Goal: Transaction & Acquisition: Purchase product/service

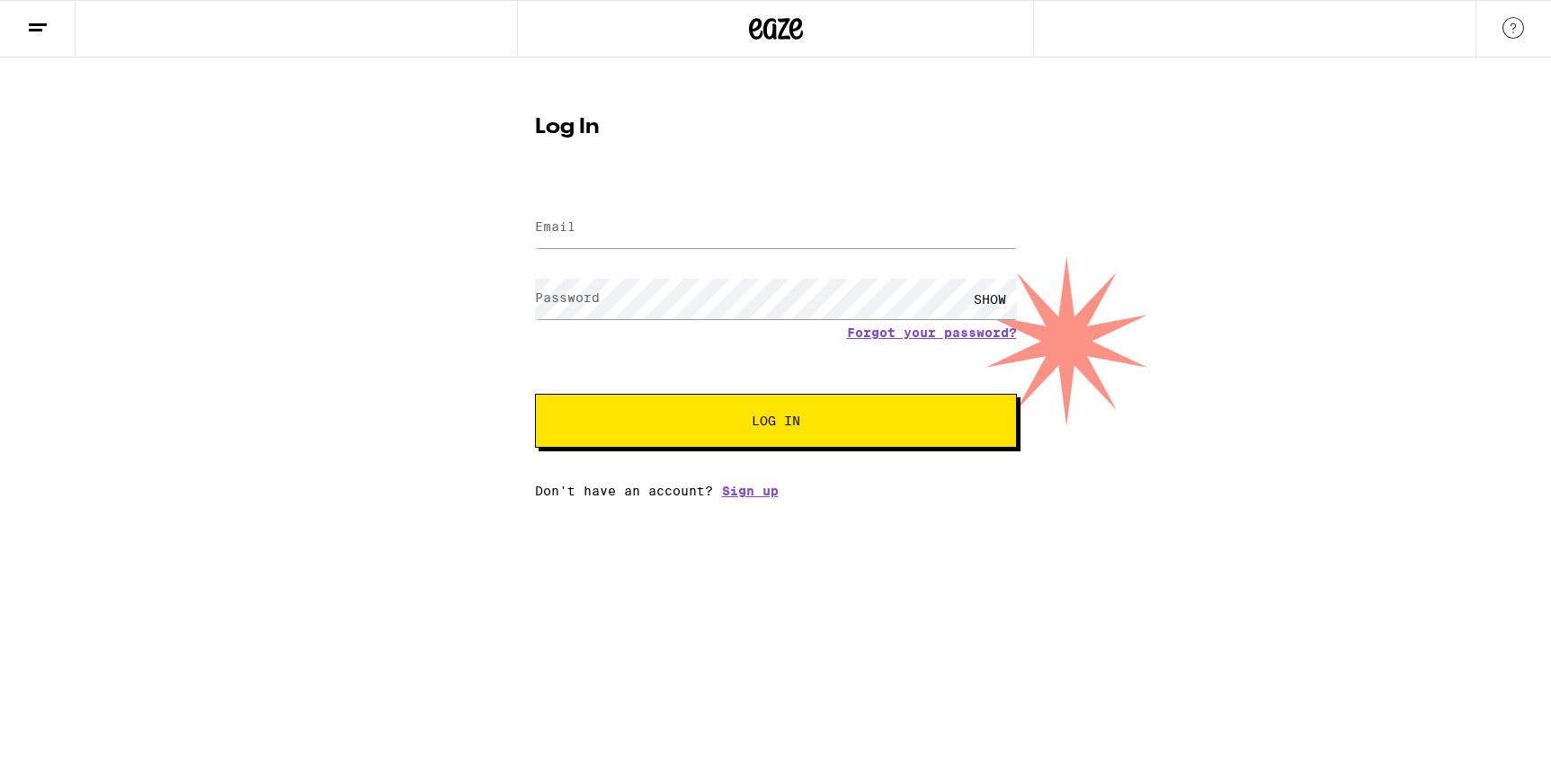
click at [590, 230] on input "Email" at bounding box center [776, 228] width 482 height 40
type input "[EMAIL_ADDRESS][DOMAIN_NAME]"
click at [764, 426] on span "Log In" at bounding box center [776, 421] width 49 height 13
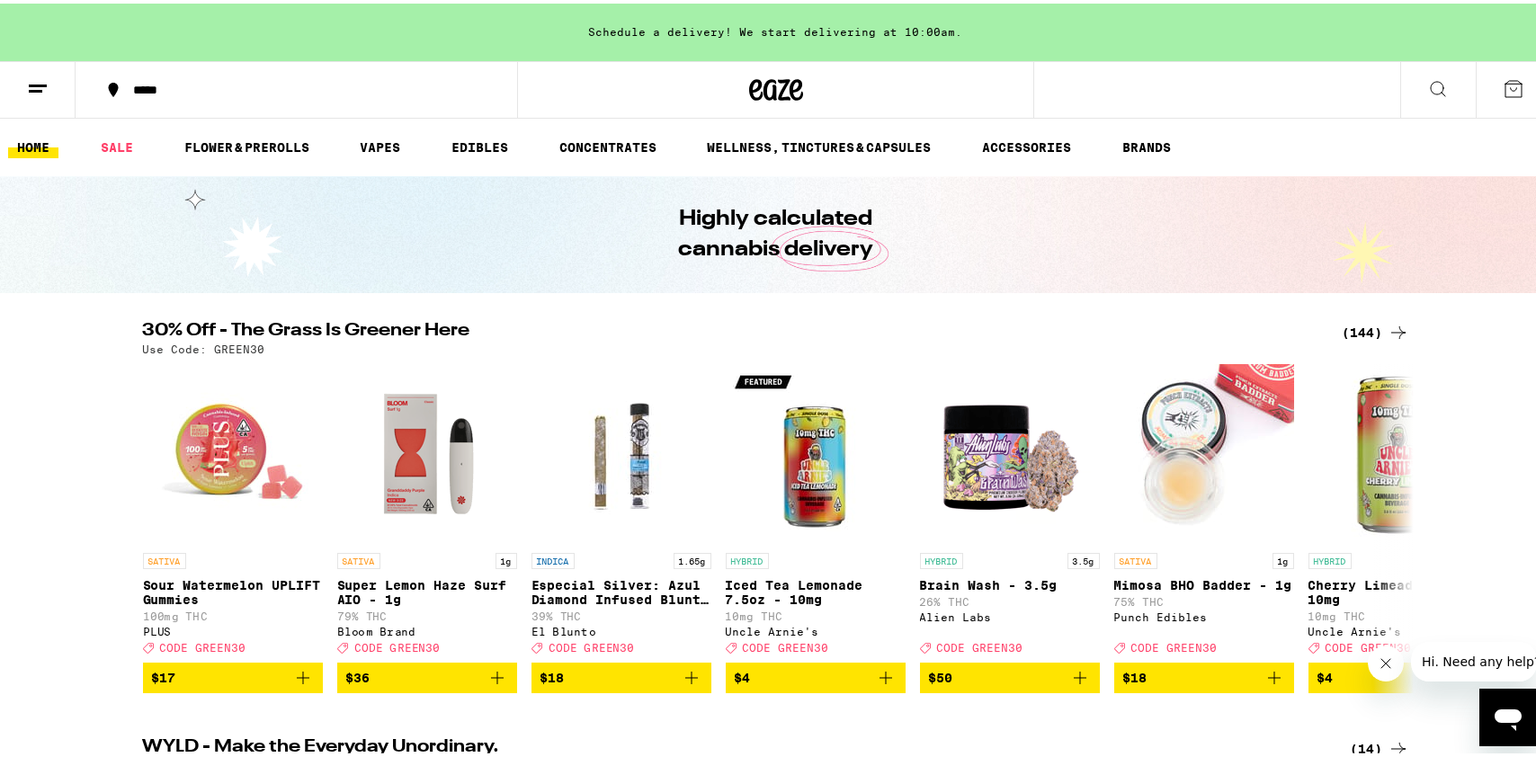
click at [1367, 332] on div "(144)" at bounding box center [1376, 329] width 67 height 22
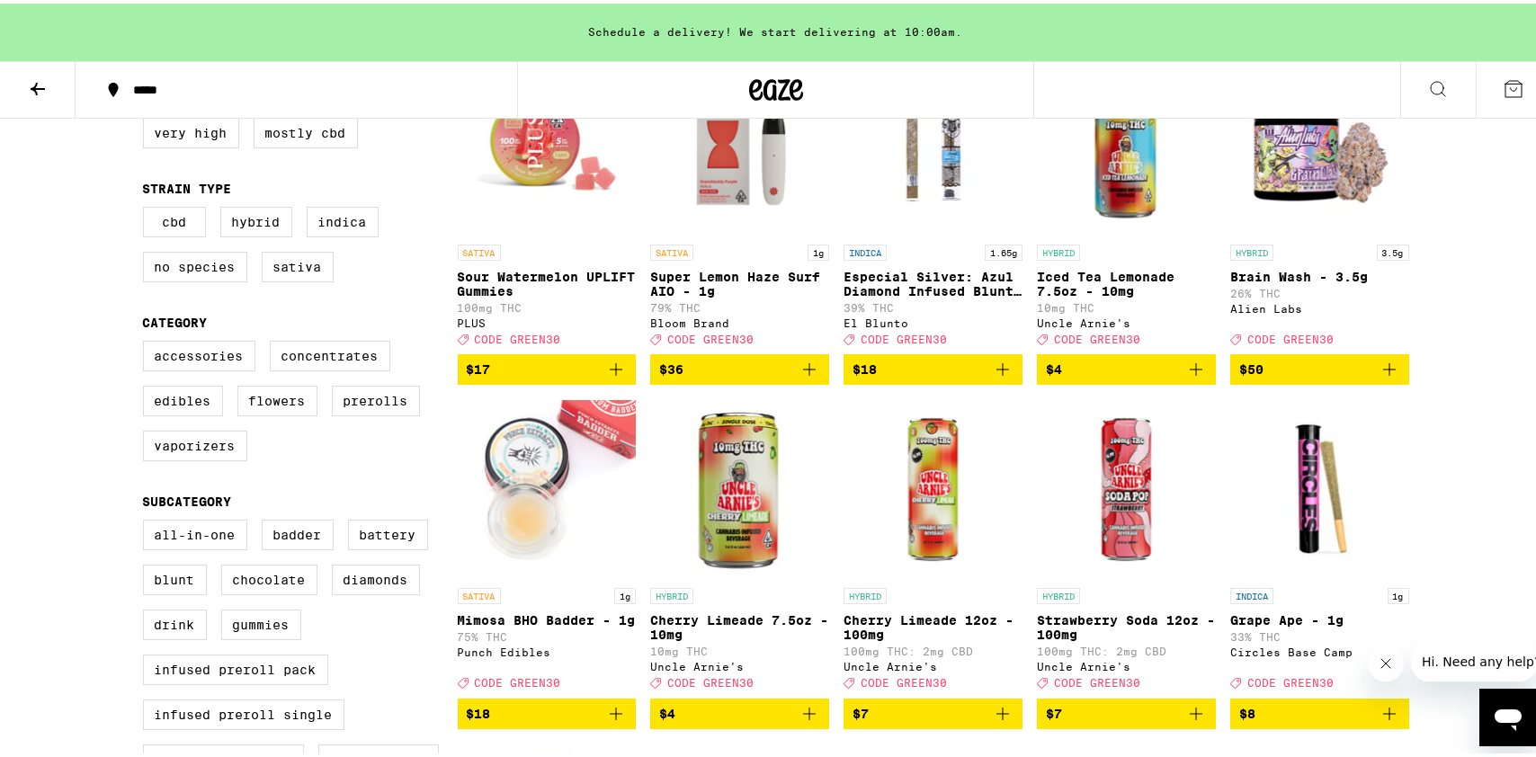
scroll to position [275, 0]
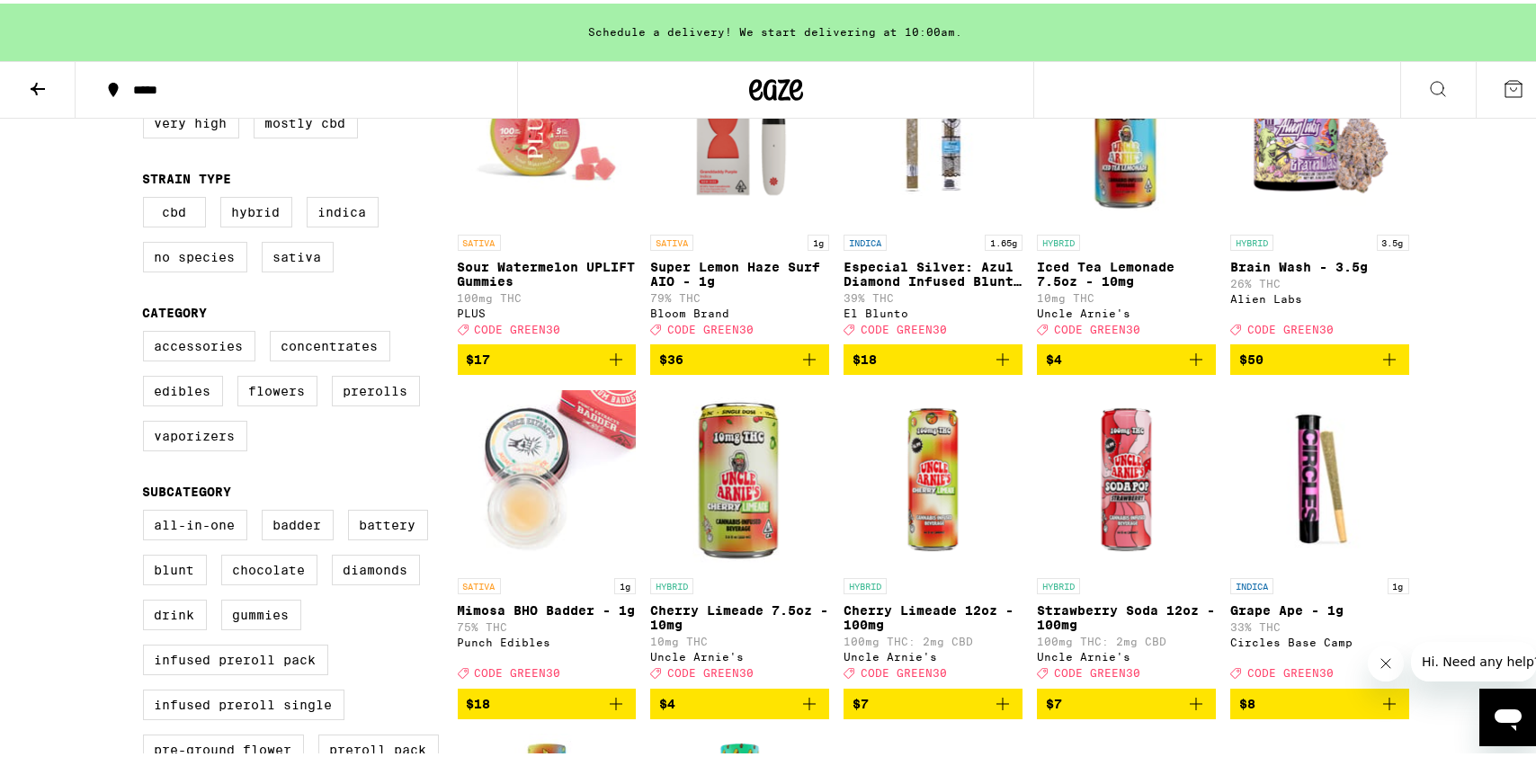
click at [1379, 367] on icon "Add to bag" at bounding box center [1390, 356] width 22 height 22
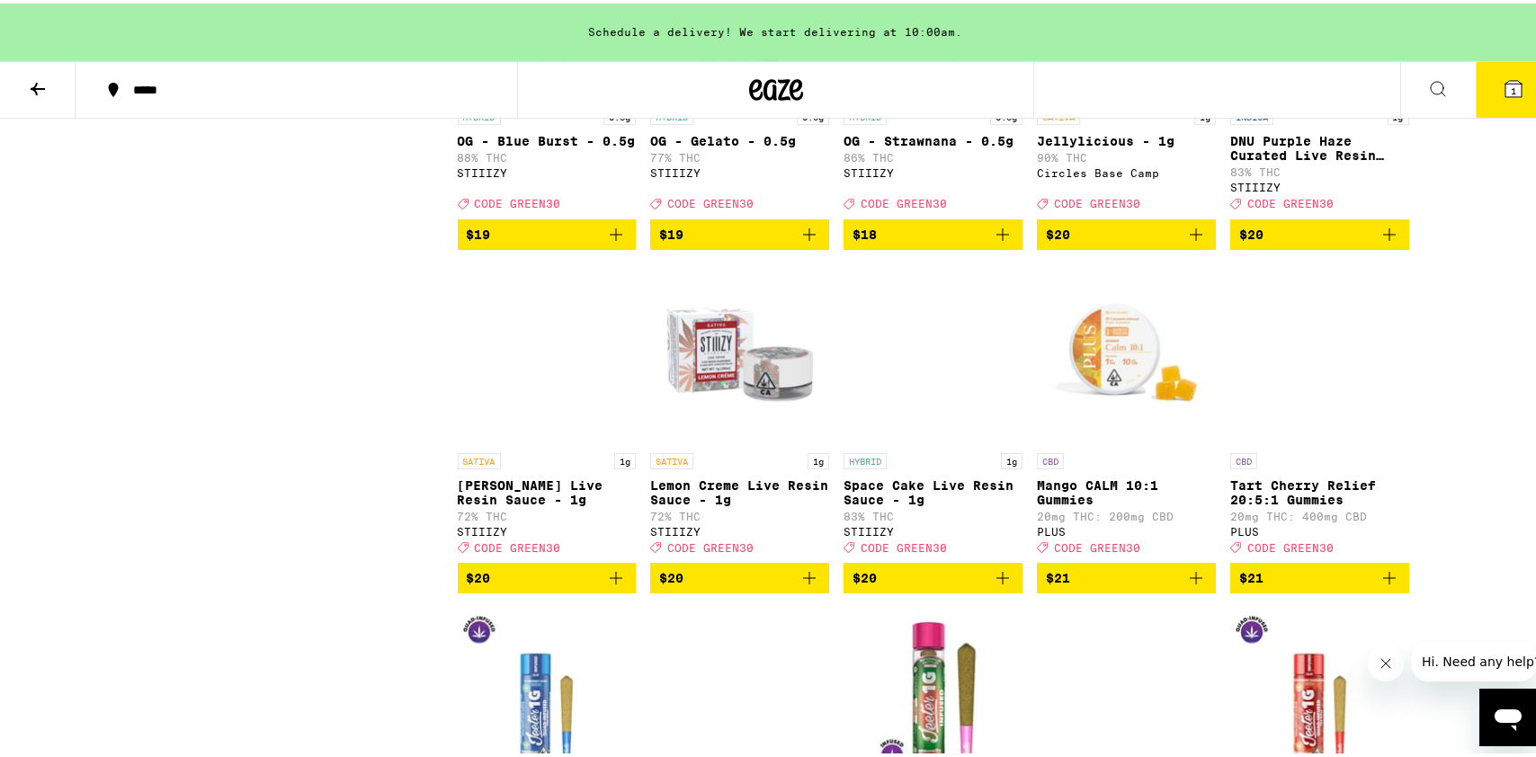
scroll to position [3486, 0]
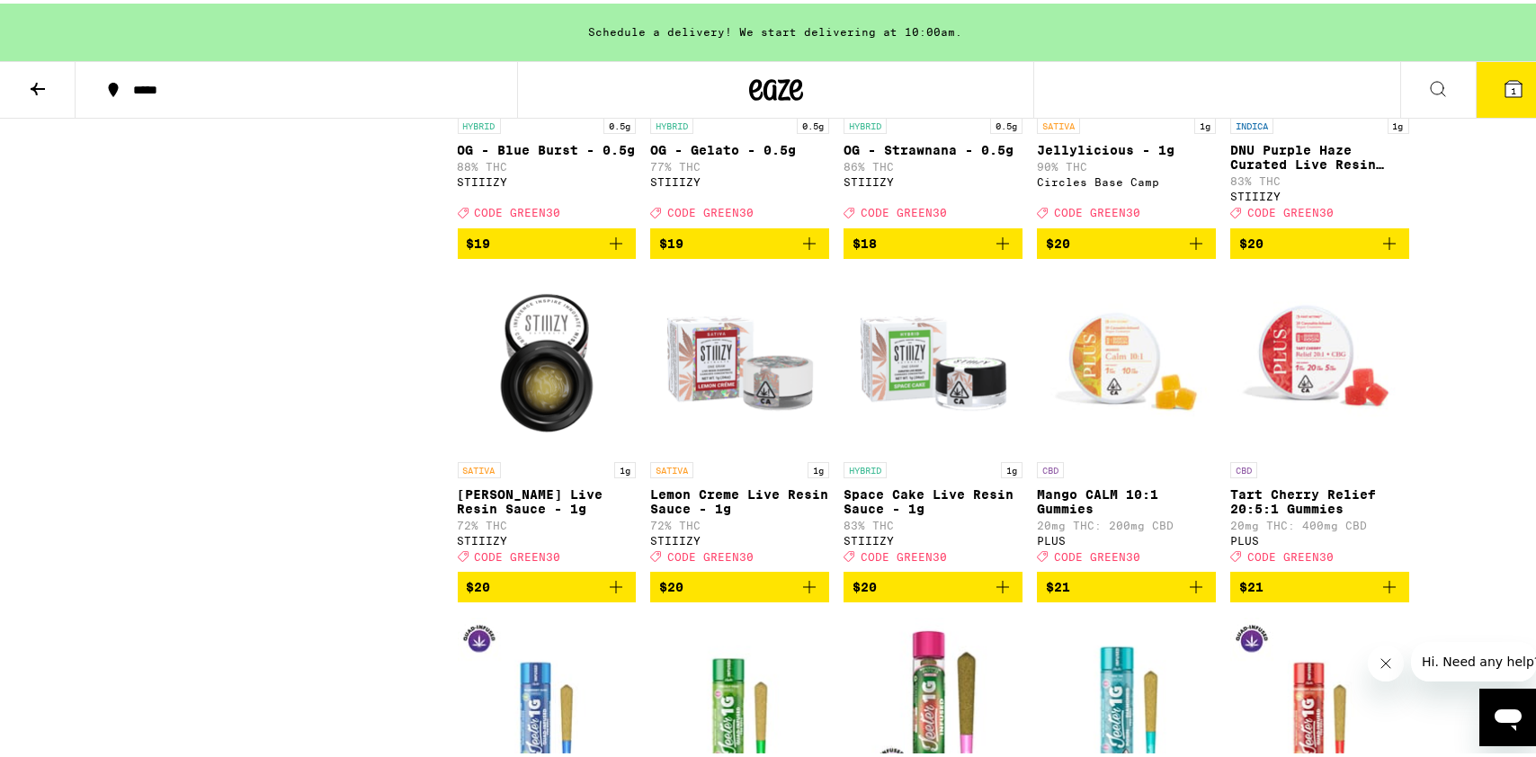
click at [1190, 246] on icon "Add to bag" at bounding box center [1196, 240] width 13 height 13
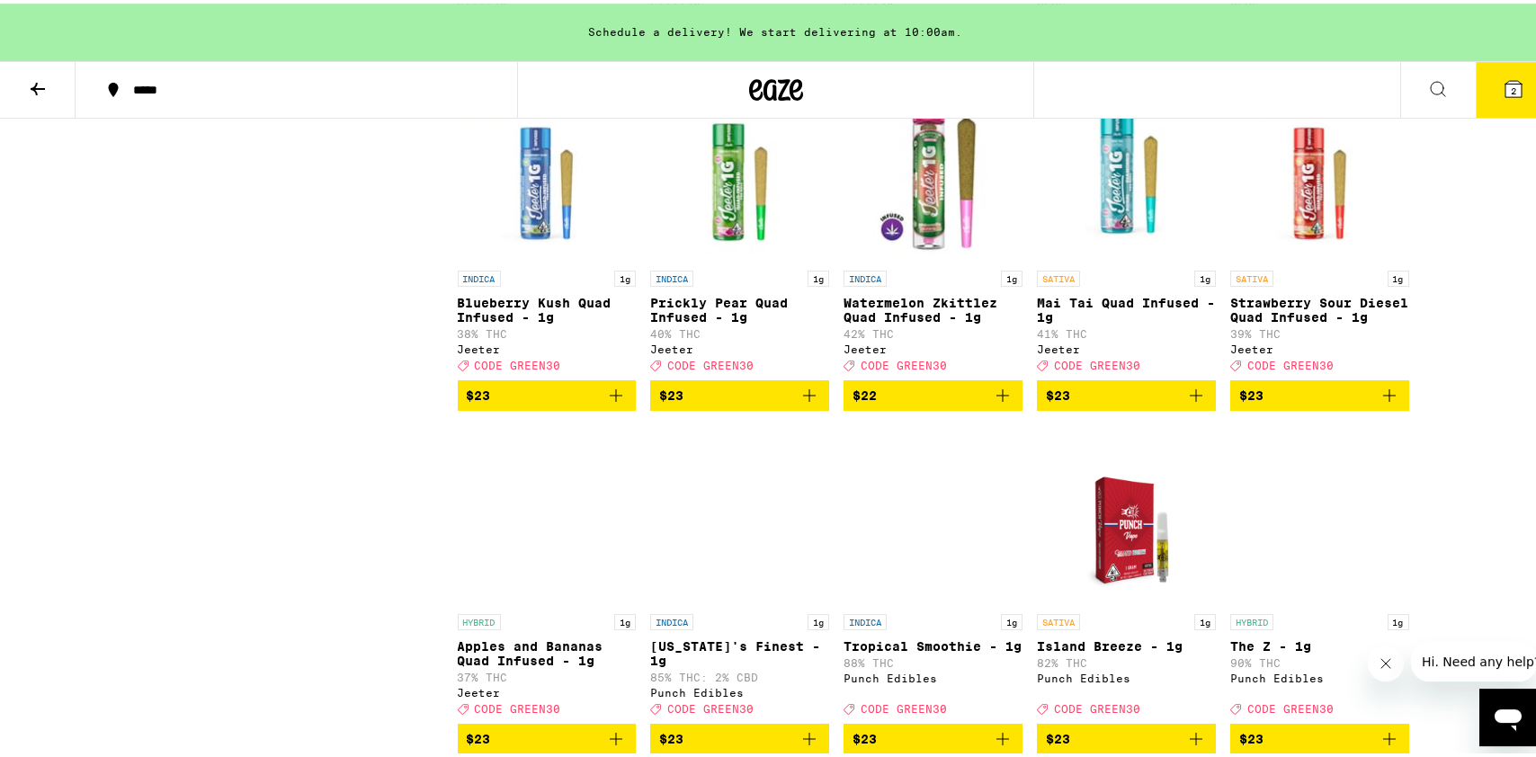
scroll to position [4312, 0]
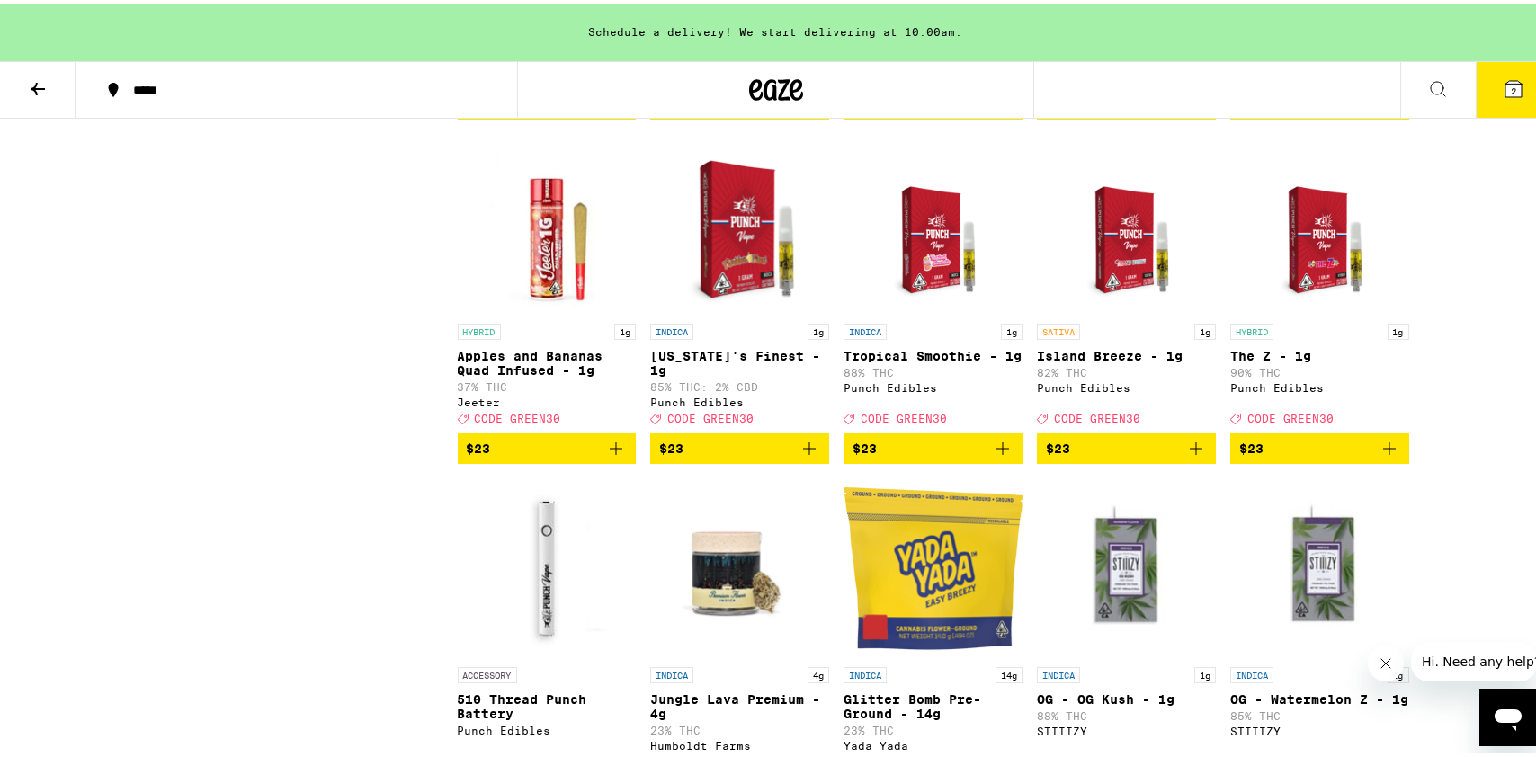
click at [1383, 451] on icon "Add to bag" at bounding box center [1389, 445] width 13 height 13
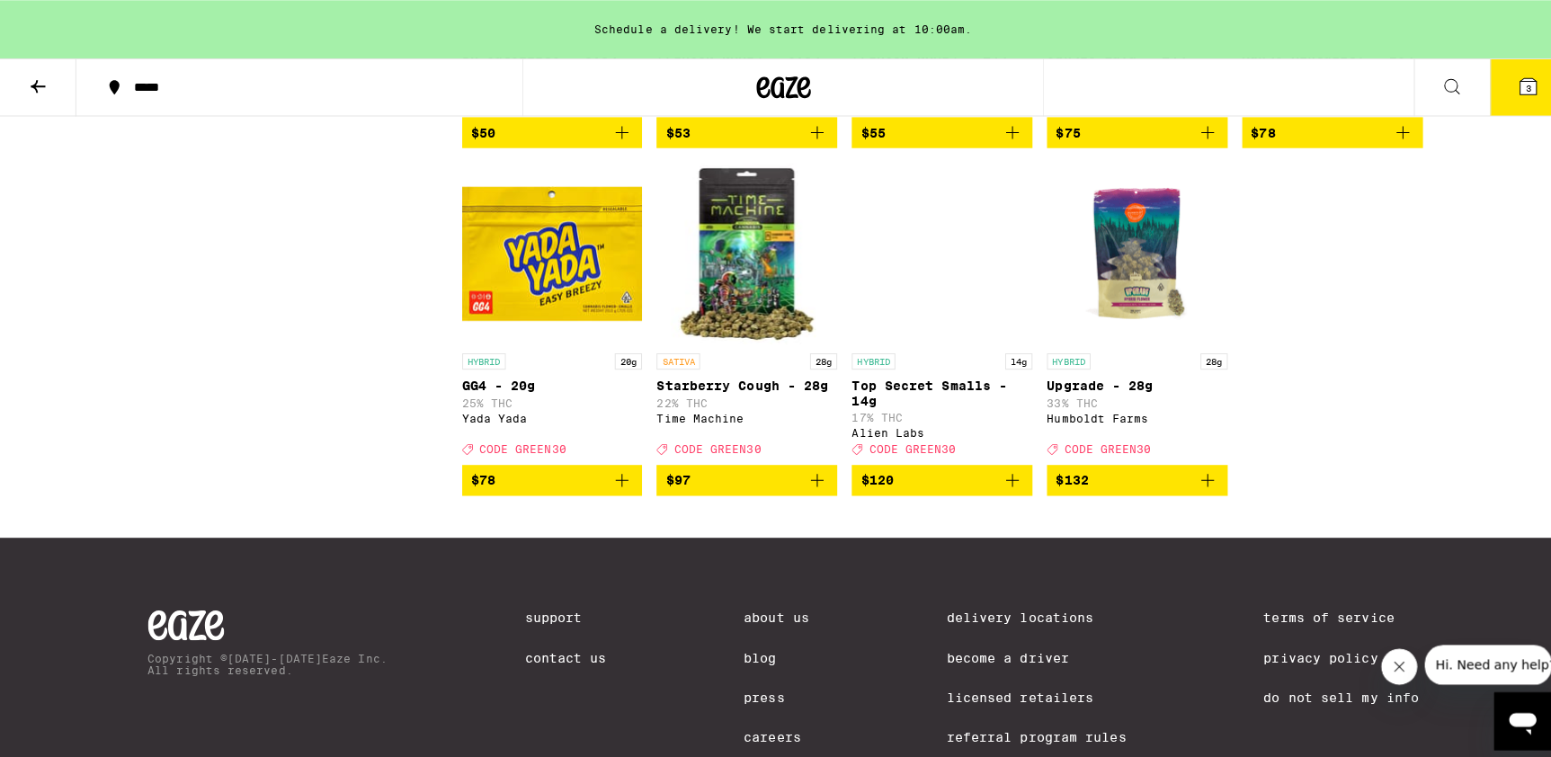
scroll to position [9908, 0]
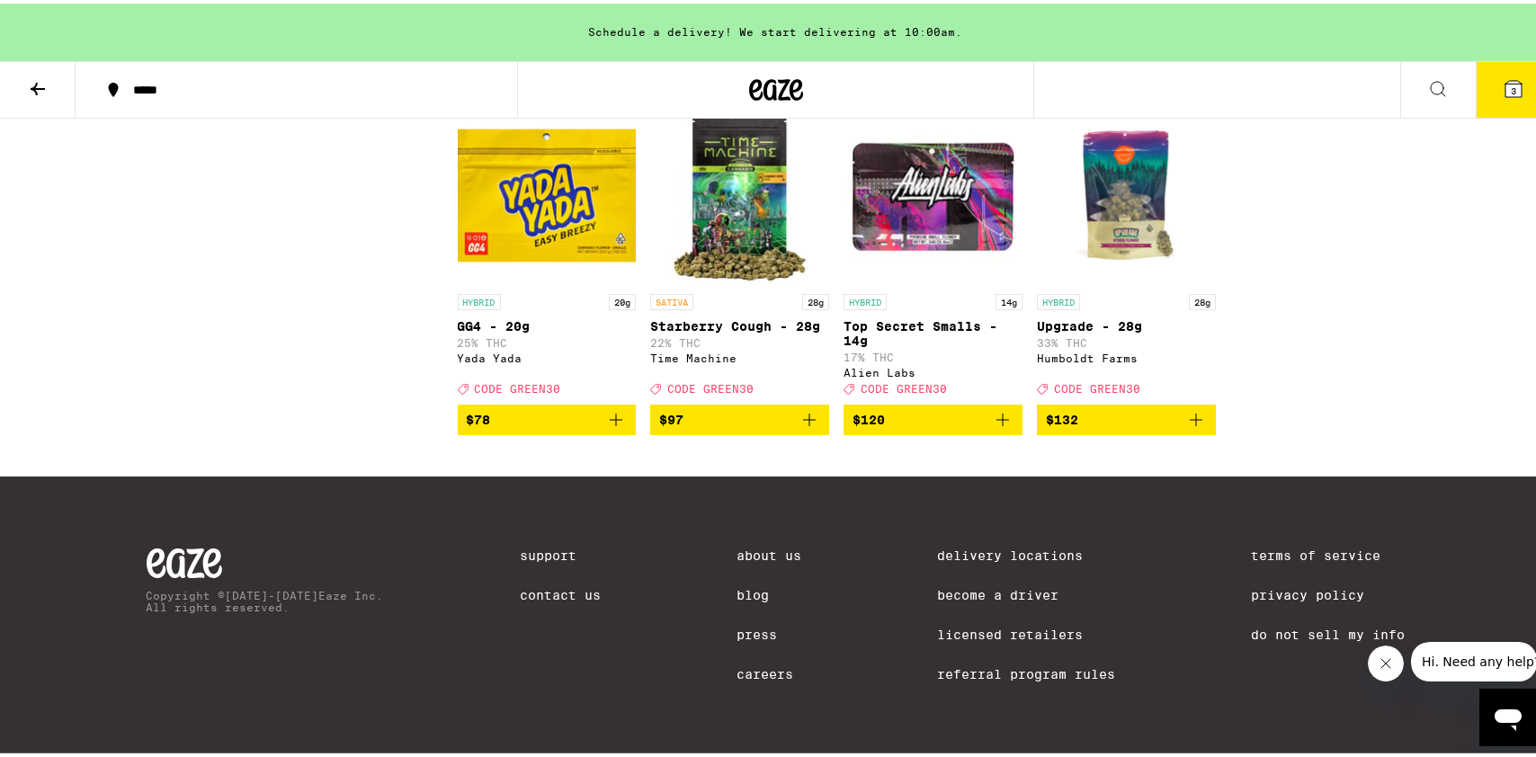
click at [1508, 92] on icon at bounding box center [1514, 86] width 22 height 22
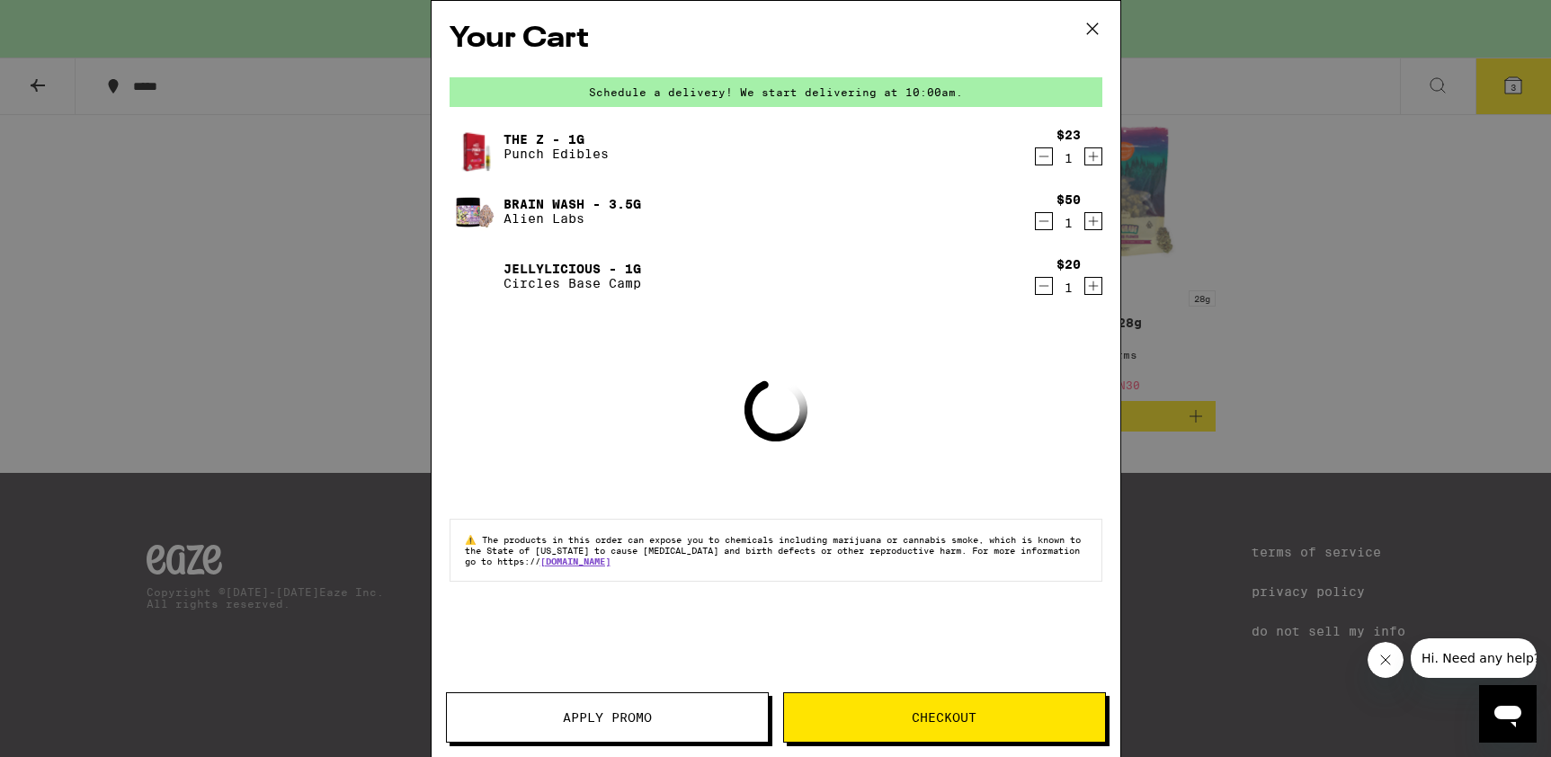
click at [617, 697] on button "Apply Promo" at bounding box center [607, 718] width 323 height 50
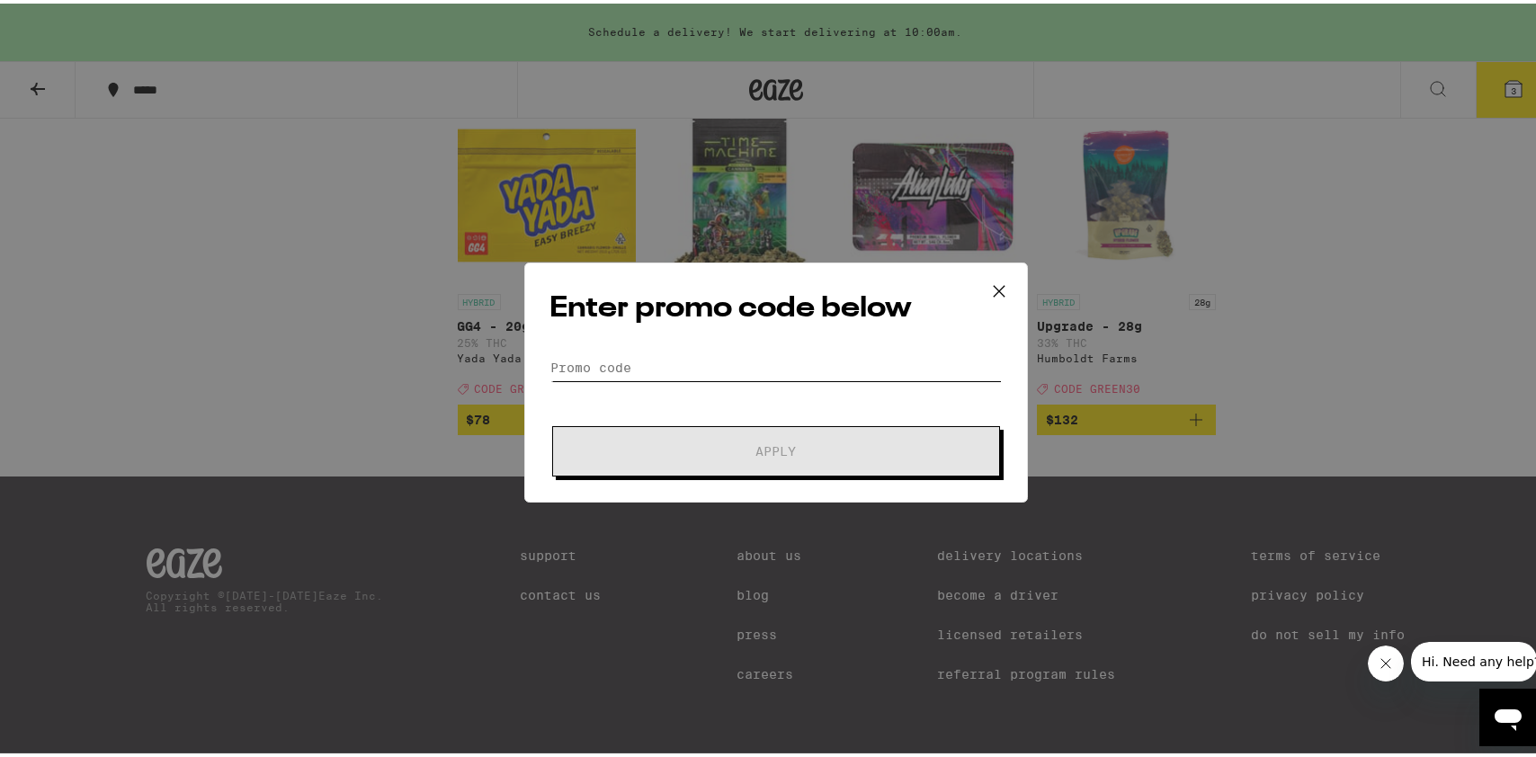
click at [651, 376] on input "Promo Code" at bounding box center [775, 364] width 451 height 27
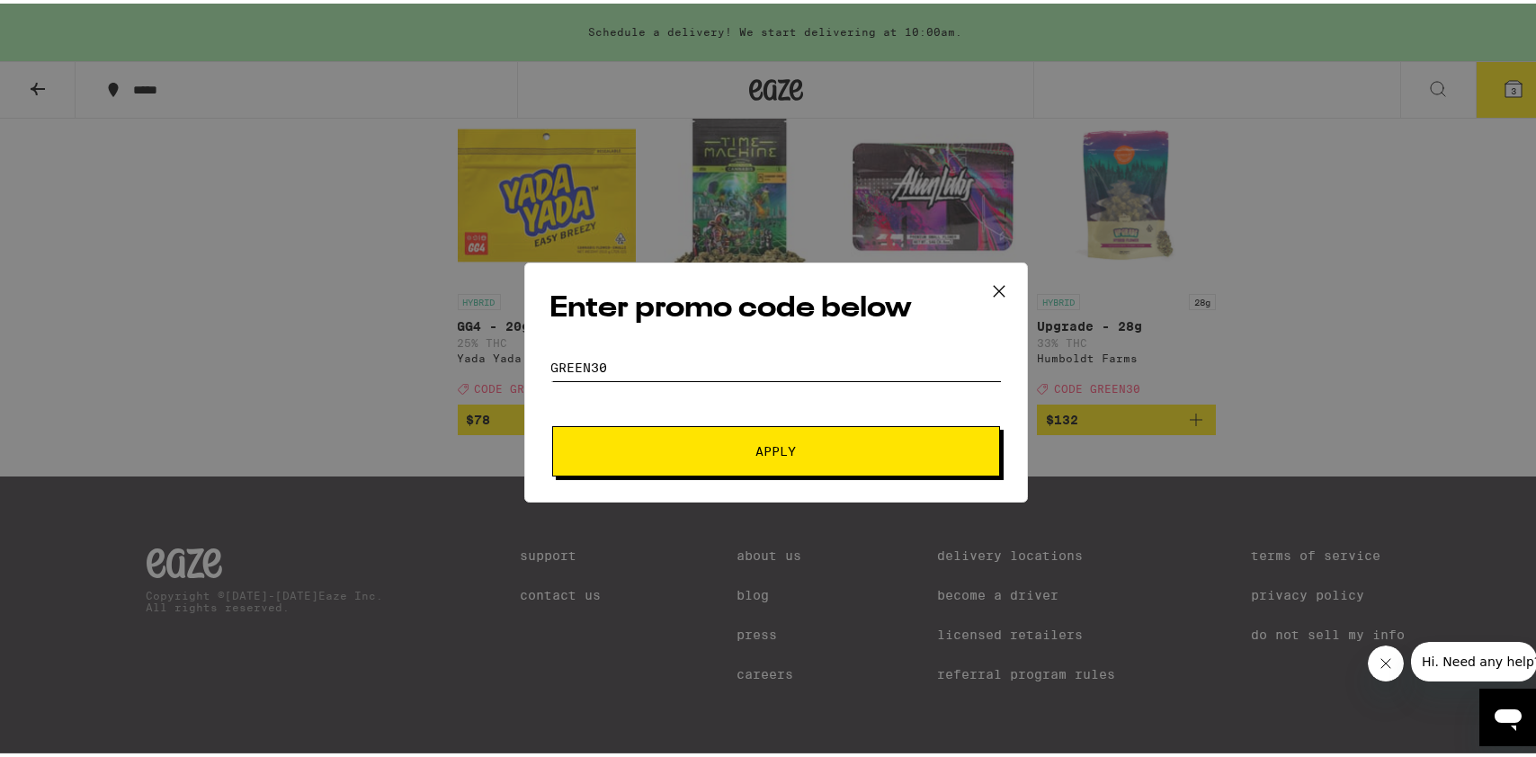
type input "green30"
click at [552, 423] on button "Apply" at bounding box center [776, 448] width 448 height 50
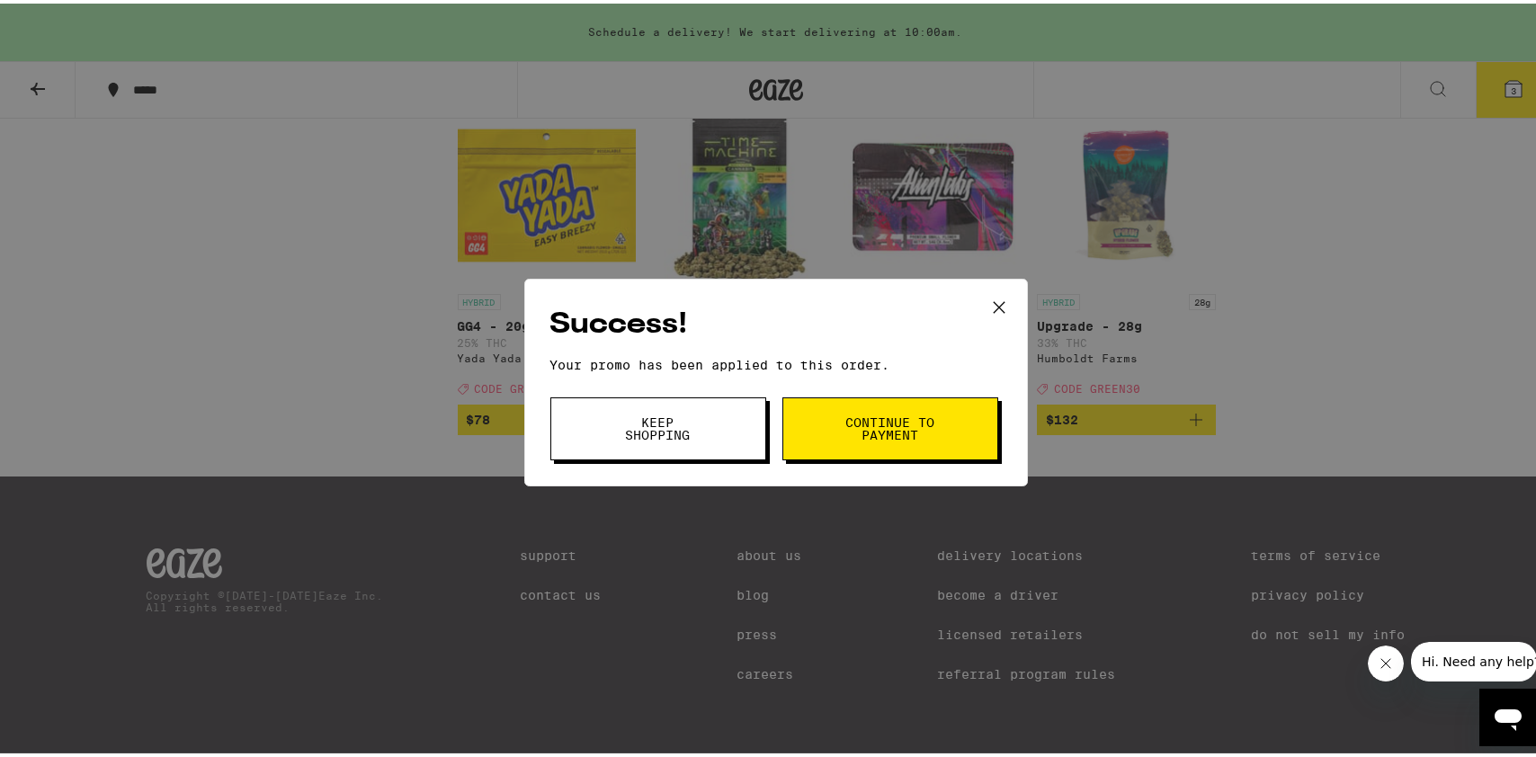
click at [675, 437] on span "Keep Shopping" at bounding box center [658, 425] width 92 height 25
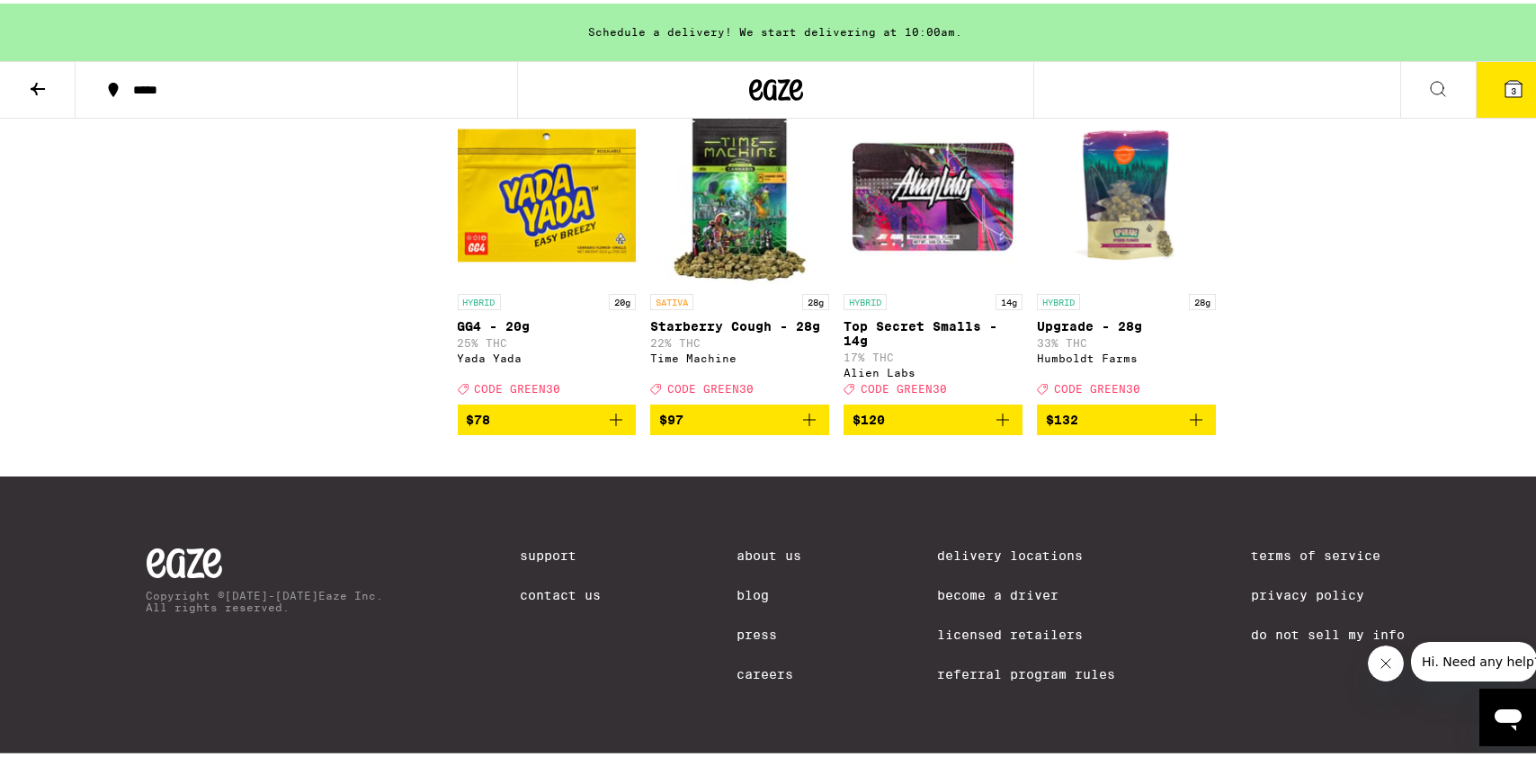
click at [1506, 82] on icon at bounding box center [1514, 85] width 16 height 16
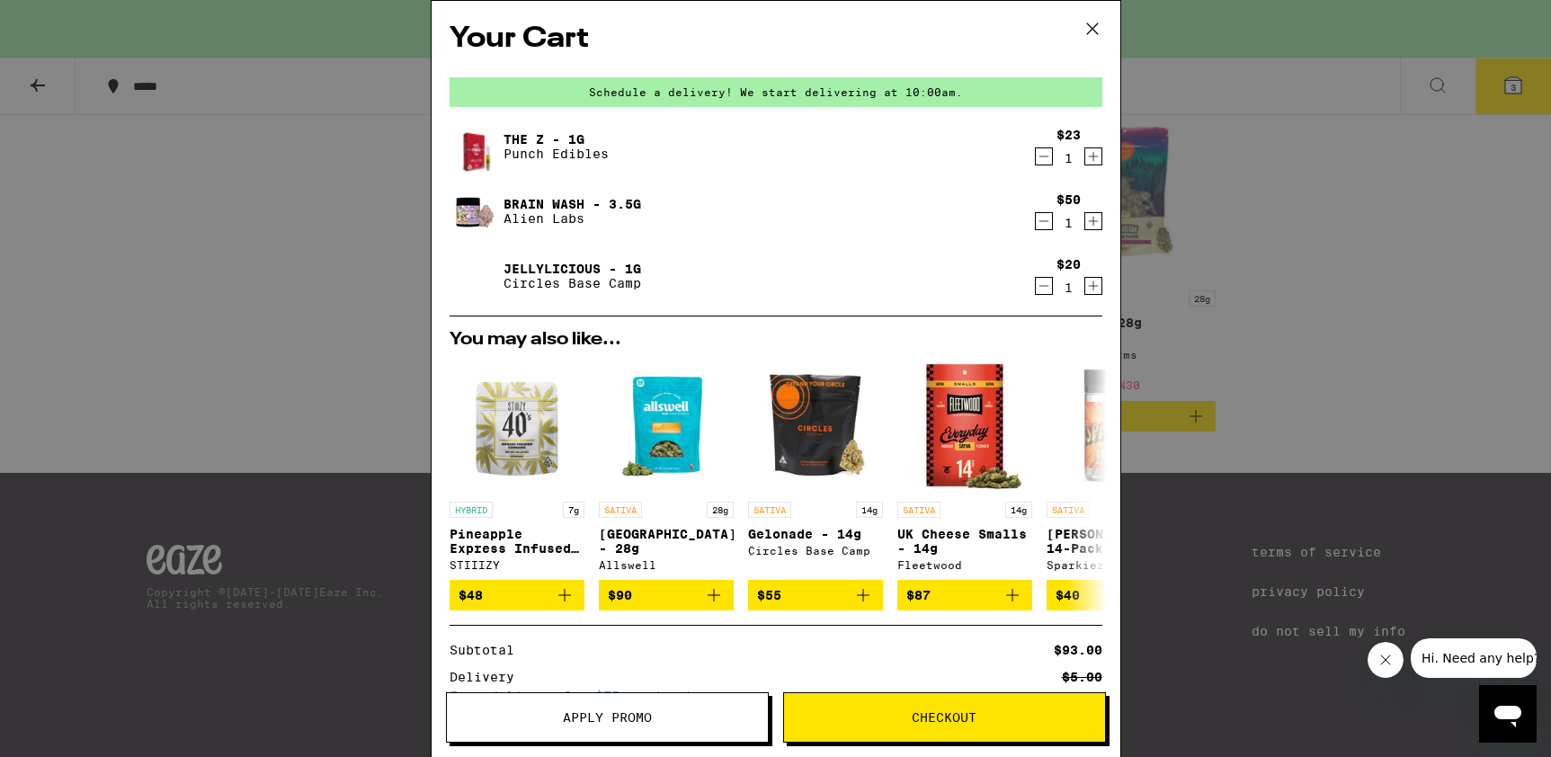
click at [1036, 286] on icon "Decrement" at bounding box center [1044, 286] width 16 height 22
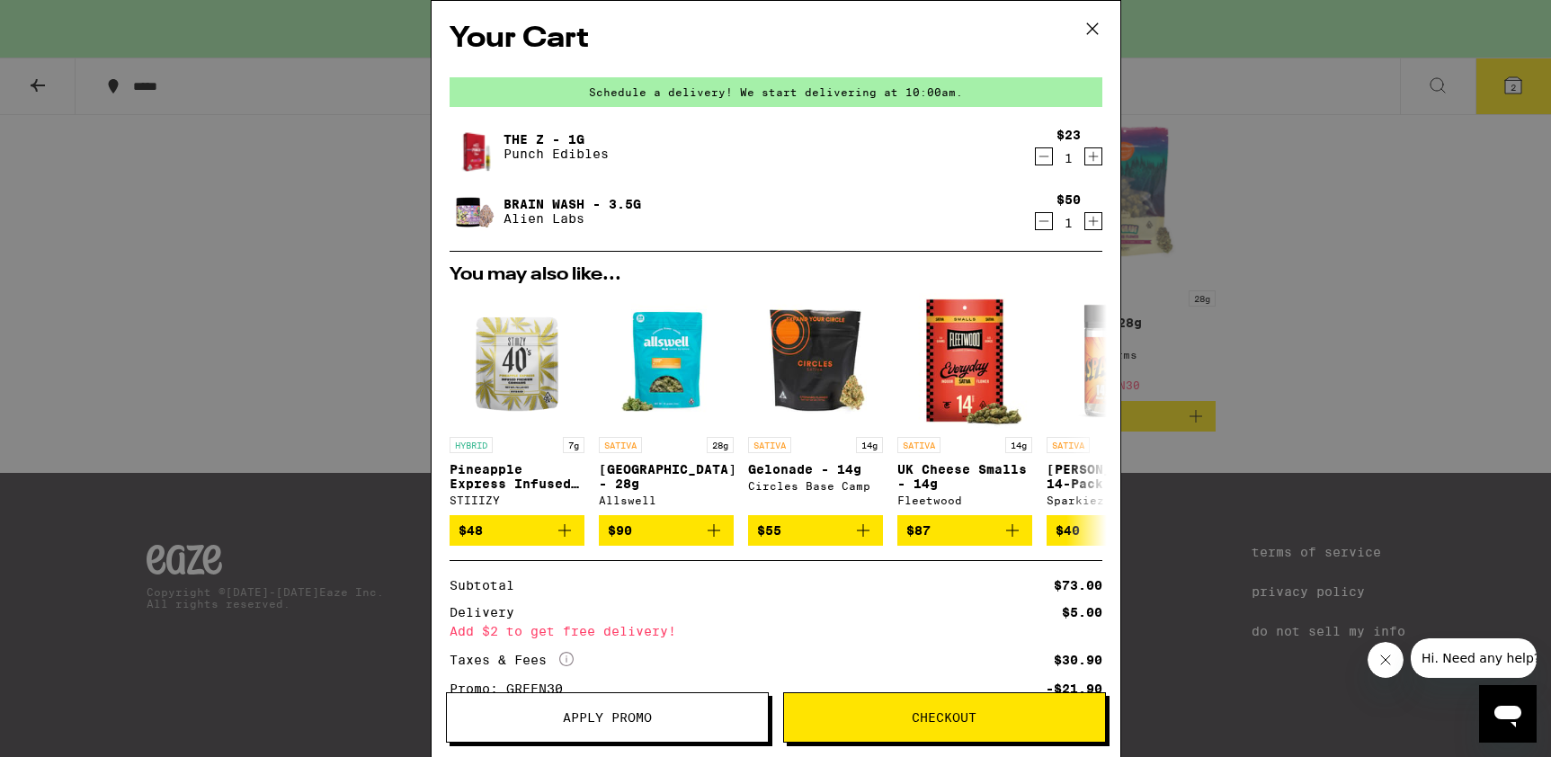
click at [362, 156] on div "Your Cart Schedule a delivery! We start delivering at 10:00am. The Z - 1g Punch…" at bounding box center [775, 378] width 1551 height 757
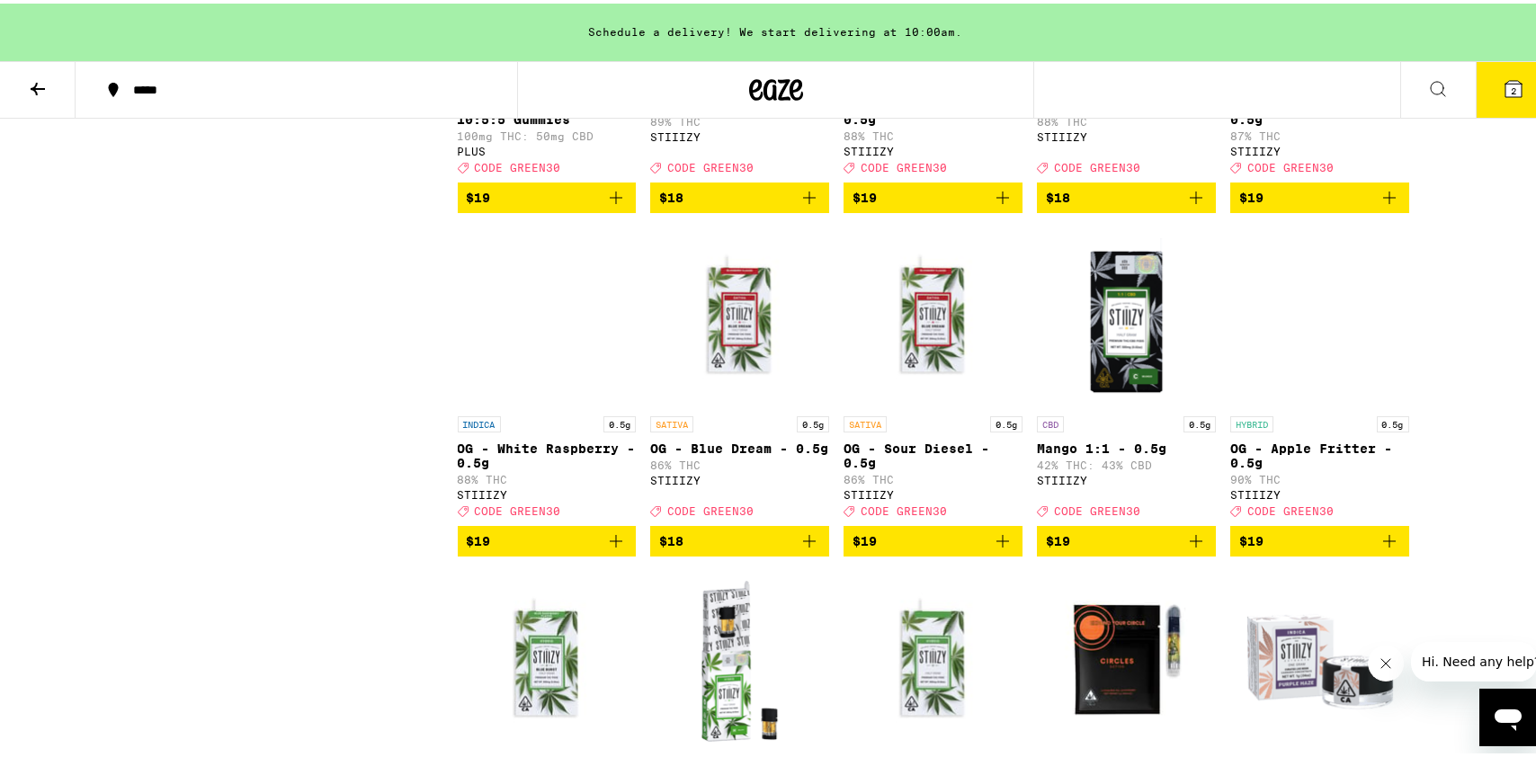
scroll to position [3303, 0]
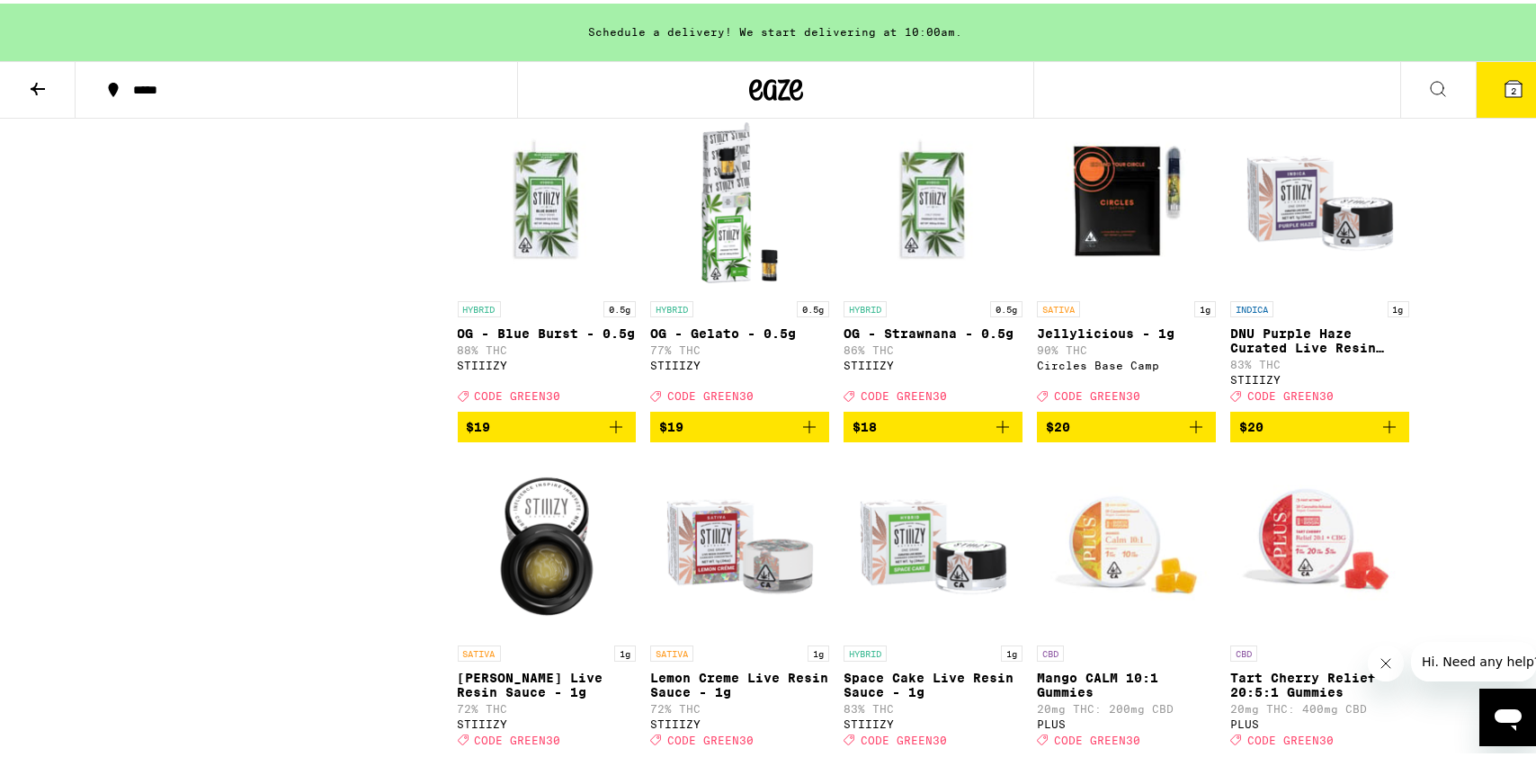
click at [1186, 434] on icon "Add to bag" at bounding box center [1196, 424] width 22 height 22
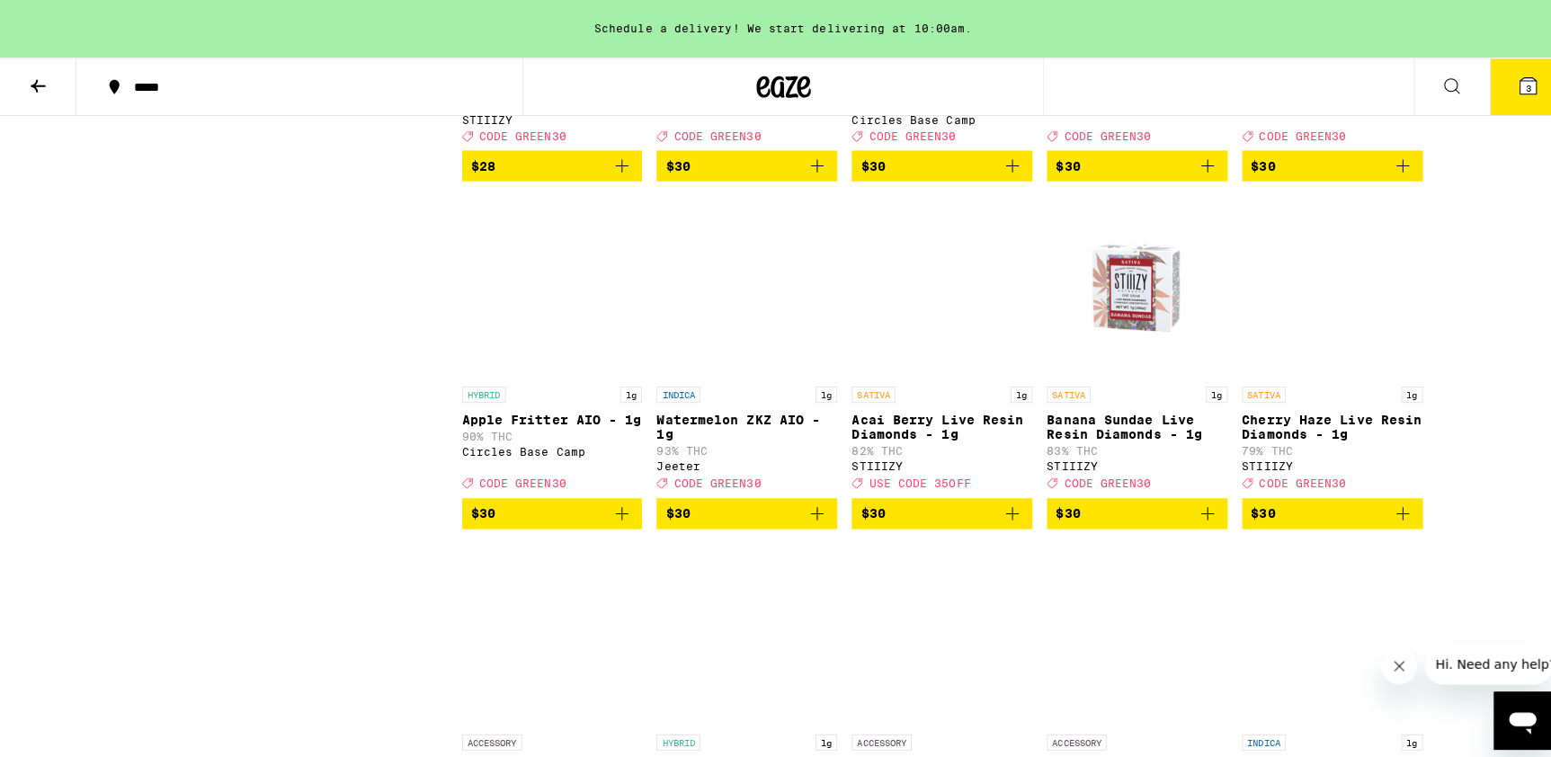
scroll to position [5412, 0]
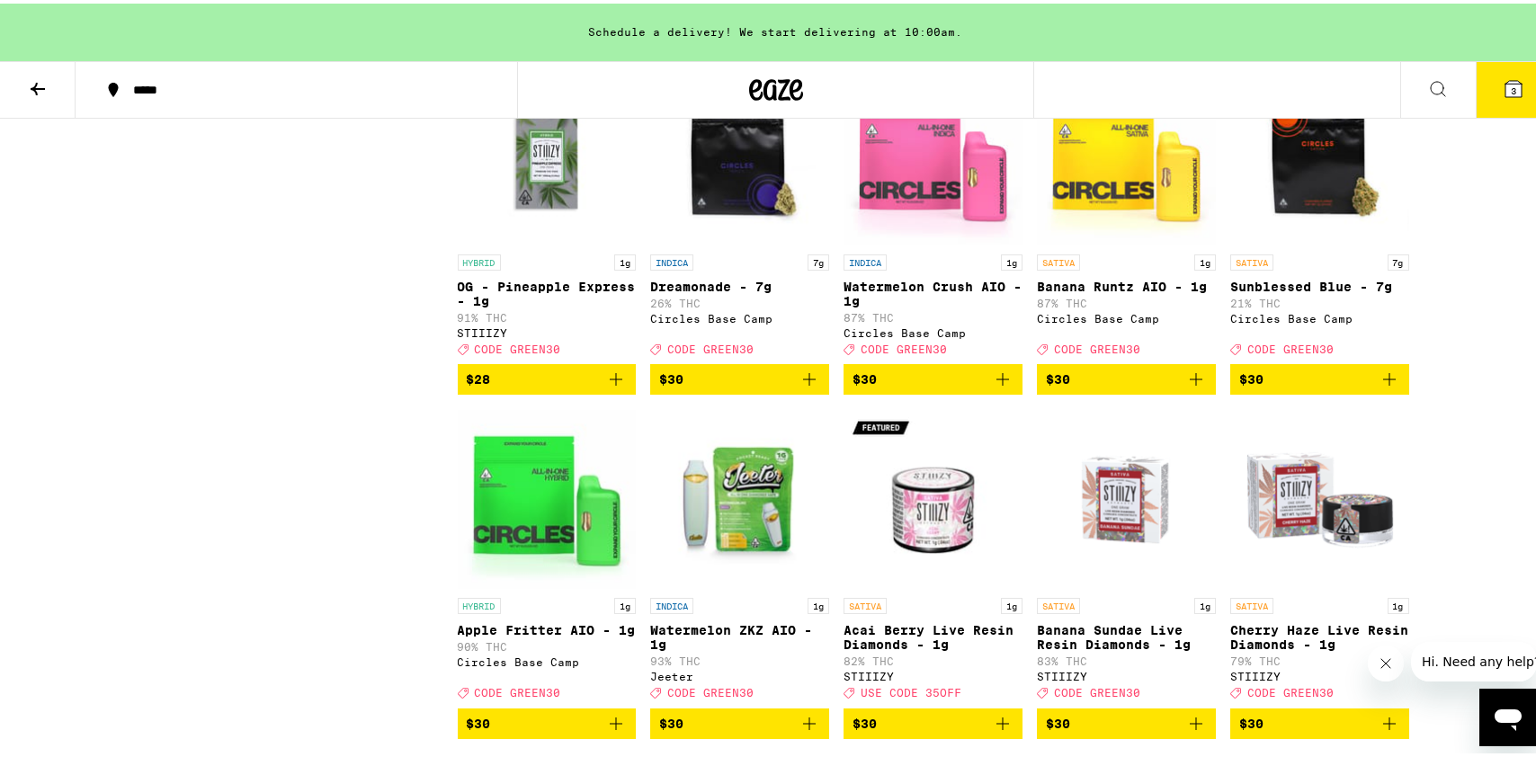
click at [521, 242] on img "Open page for OG - Pineapple Express - 1g from STIIIZY" at bounding box center [547, 152] width 179 height 180
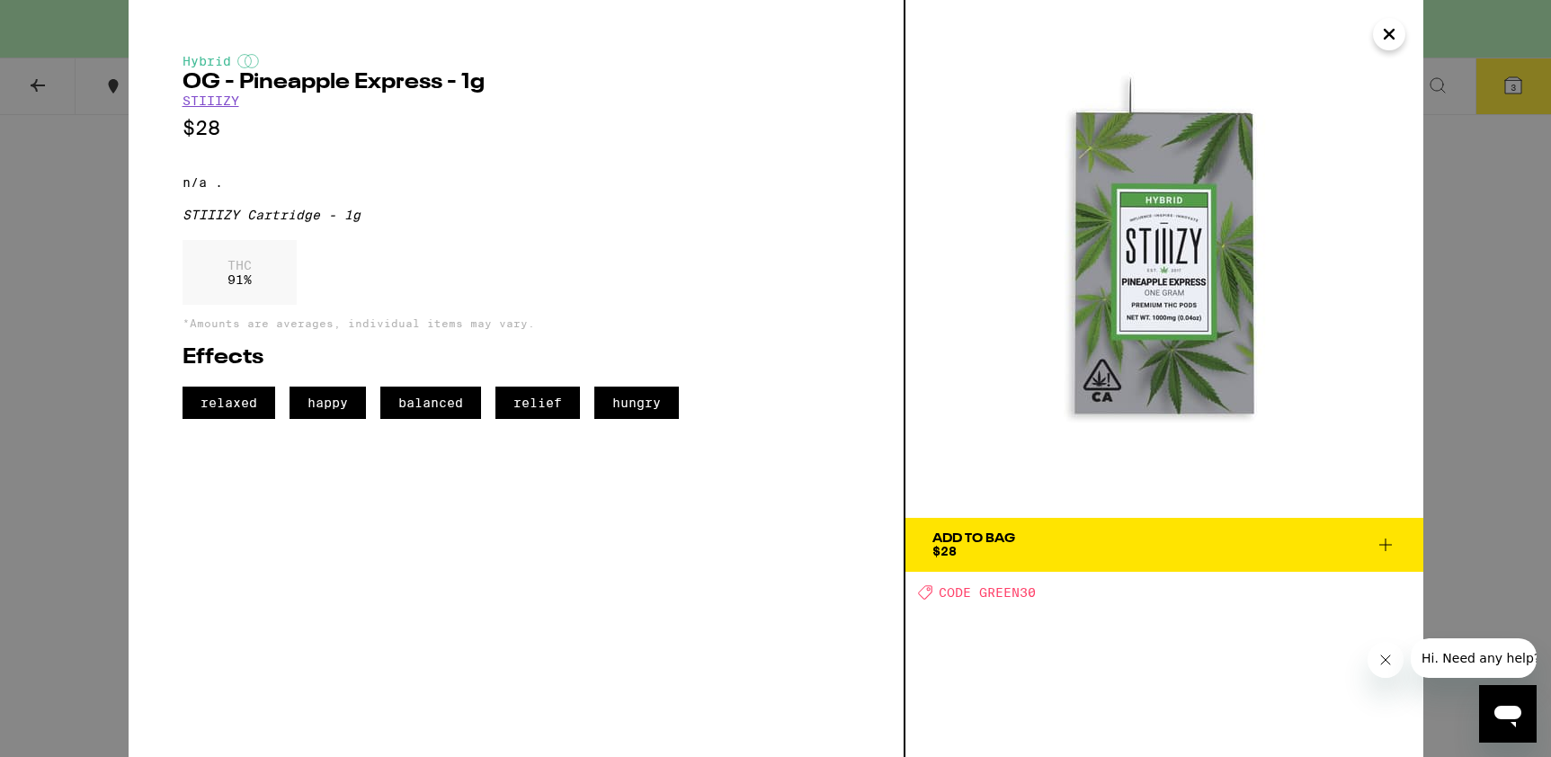
drag, startPoint x: 1380, startPoint y: 546, endPoint x: 1423, endPoint y: 342, distance: 208.7
click at [1381, 546] on icon at bounding box center [1386, 545] width 22 height 22
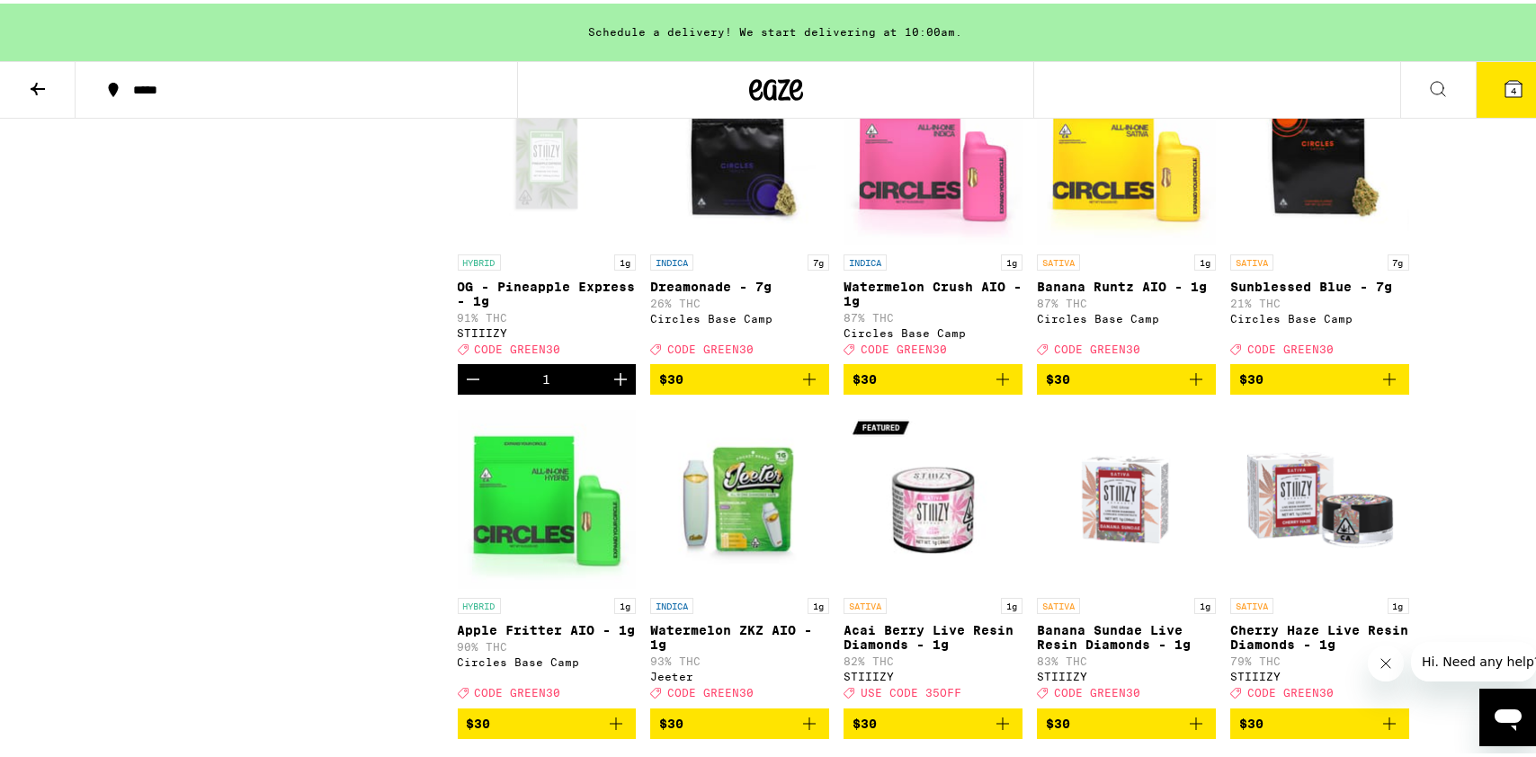
click at [1496, 85] on button "4" at bounding box center [1514, 86] width 76 height 56
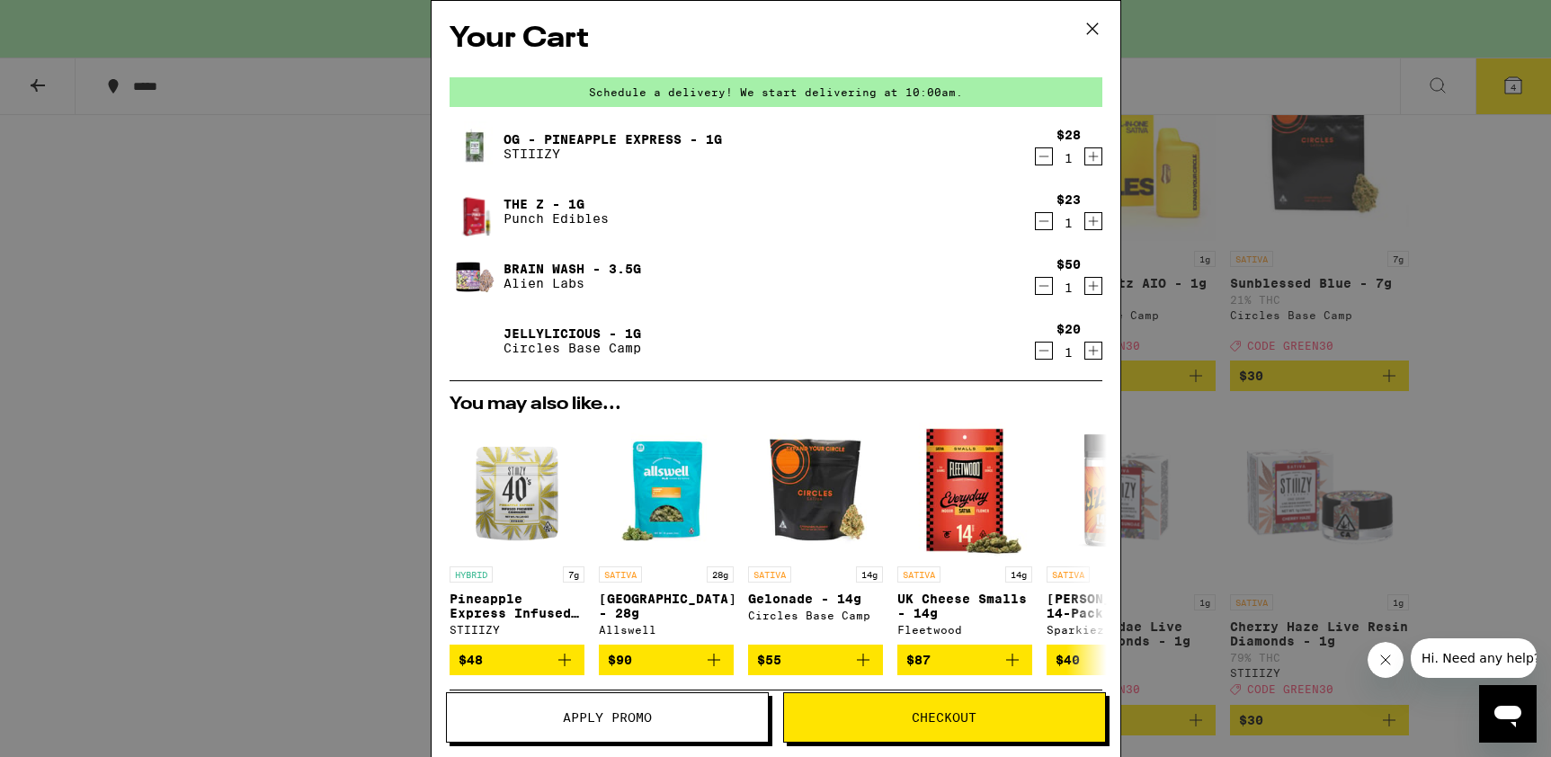
click at [1036, 353] on icon "Decrement" at bounding box center [1044, 351] width 16 height 22
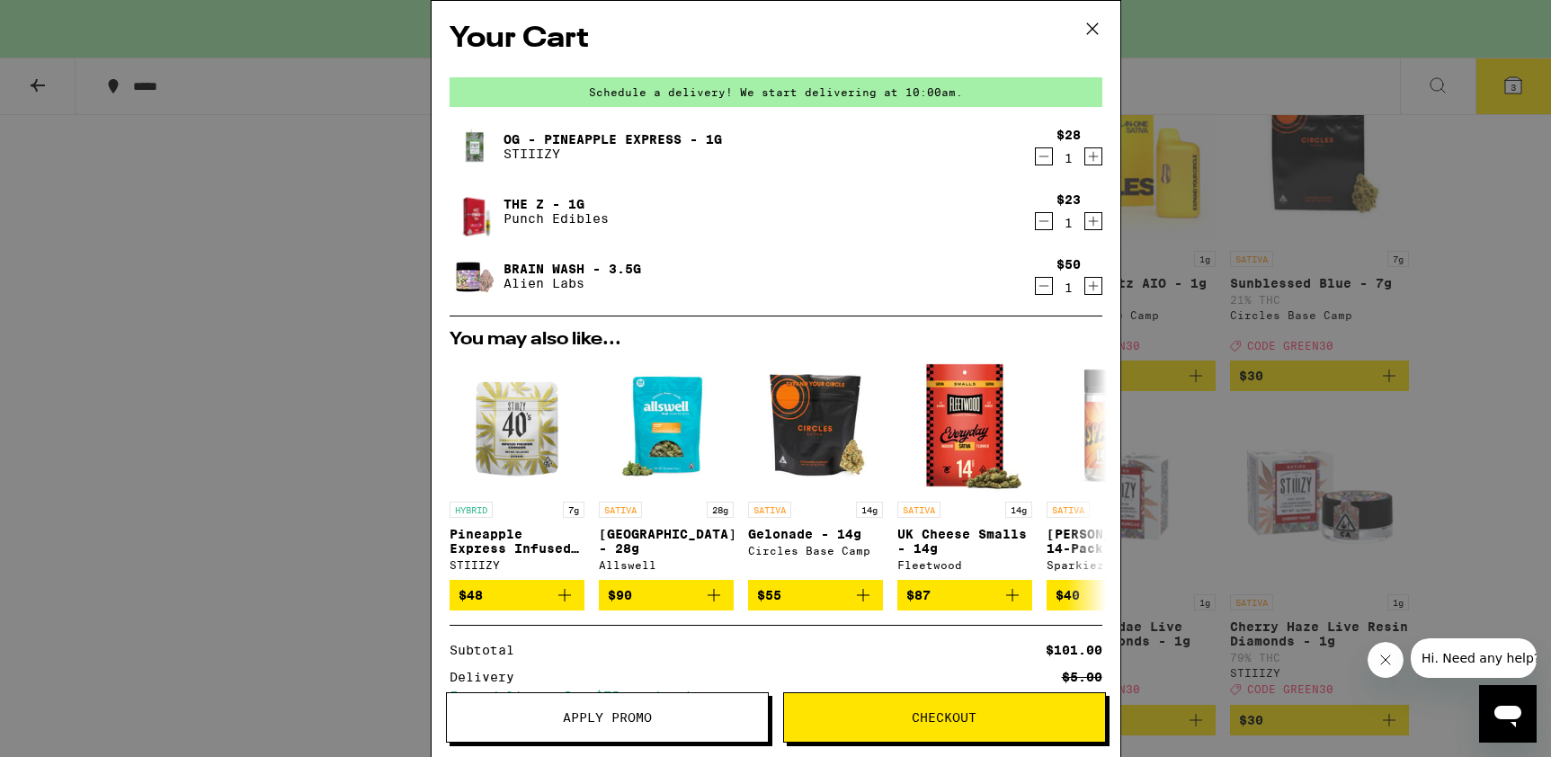
click at [246, 203] on div "Your Cart Schedule a delivery! We start delivering at 10:00am. OG - Pineapple E…" at bounding box center [775, 378] width 1551 height 757
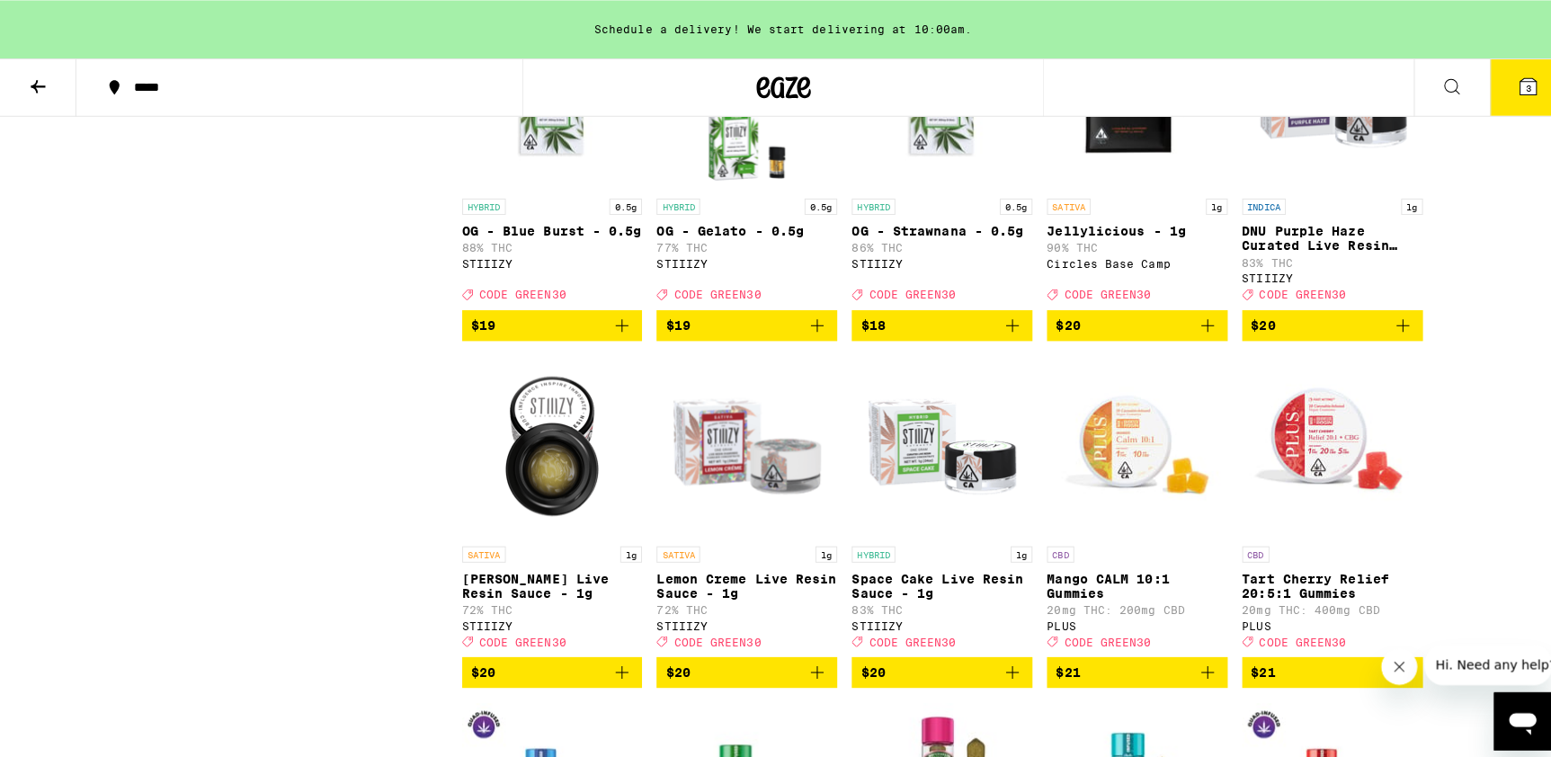
scroll to position [3394, 0]
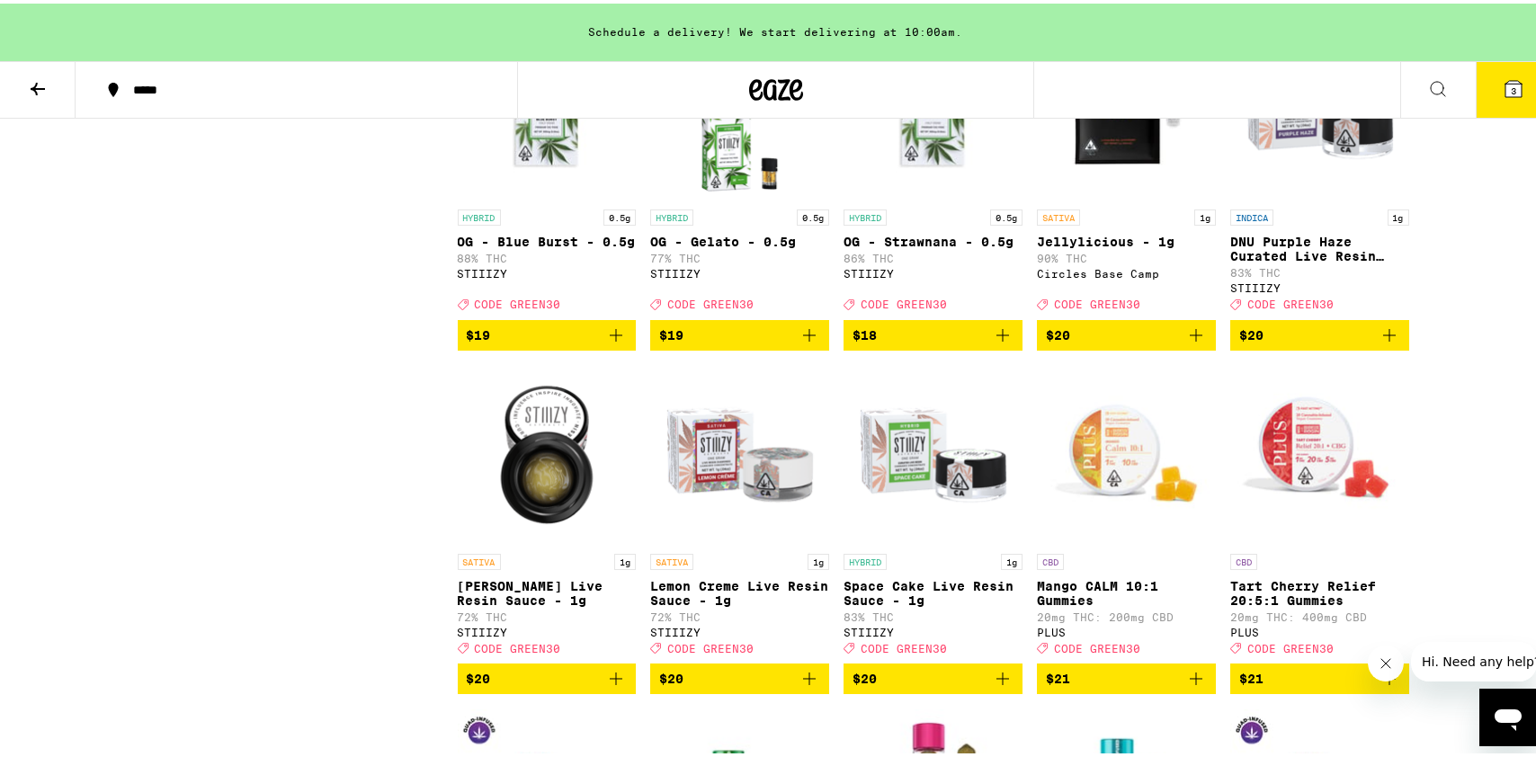
click at [1193, 343] on icon "Add to bag" at bounding box center [1196, 332] width 22 height 22
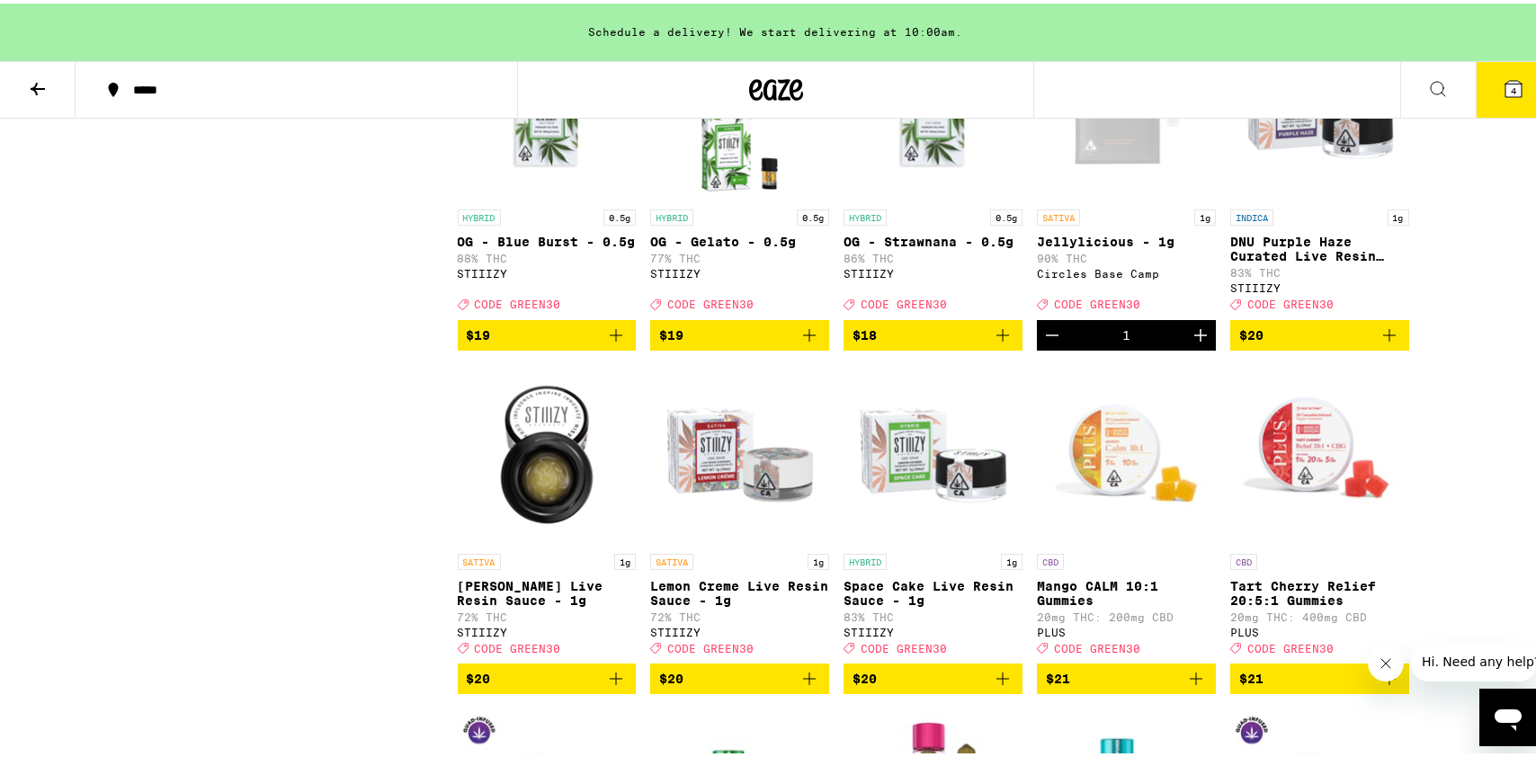
click at [1506, 88] on icon at bounding box center [1514, 85] width 16 height 16
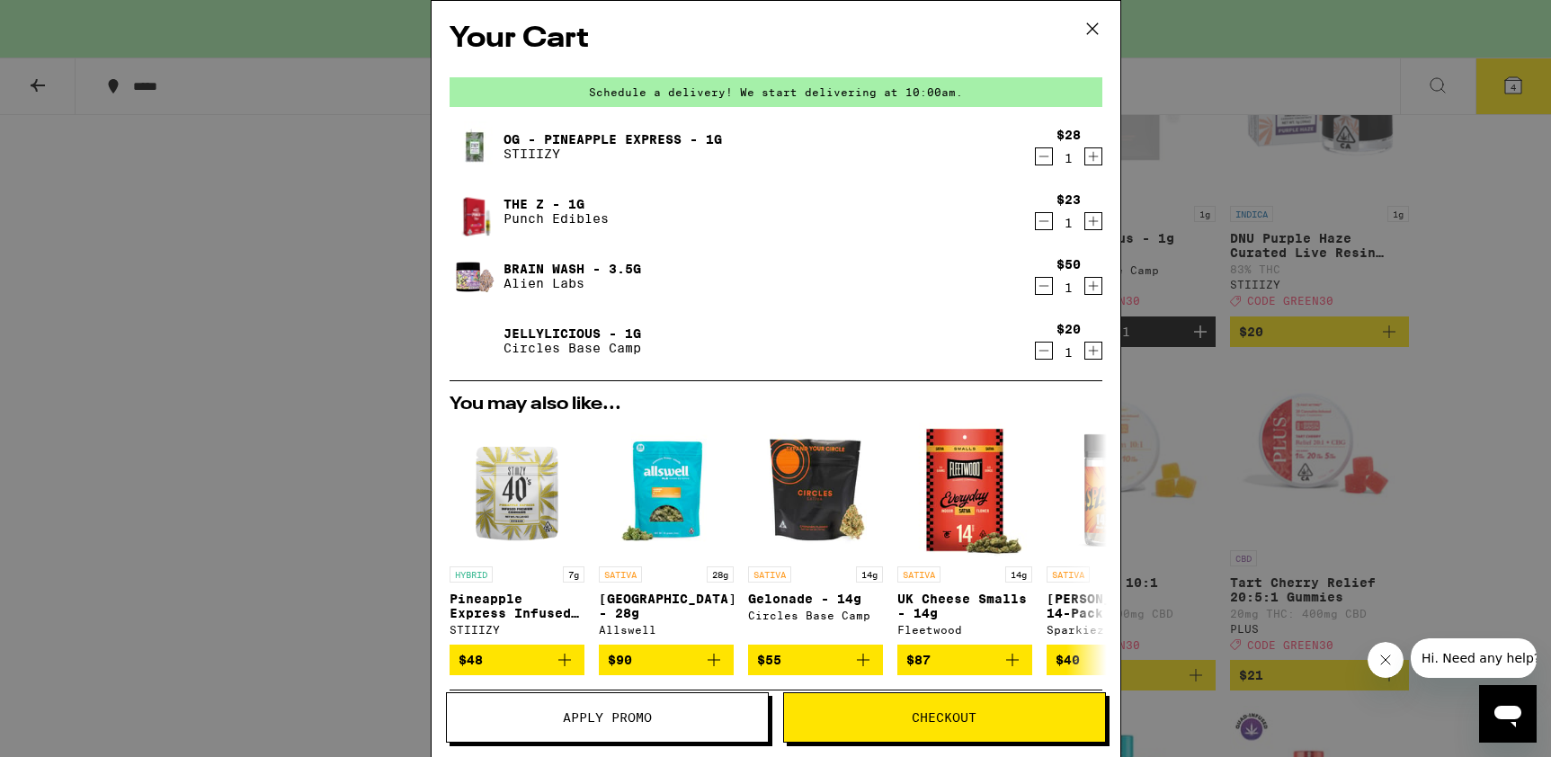
click at [1039, 156] on icon "Decrement" at bounding box center [1044, 156] width 10 height 0
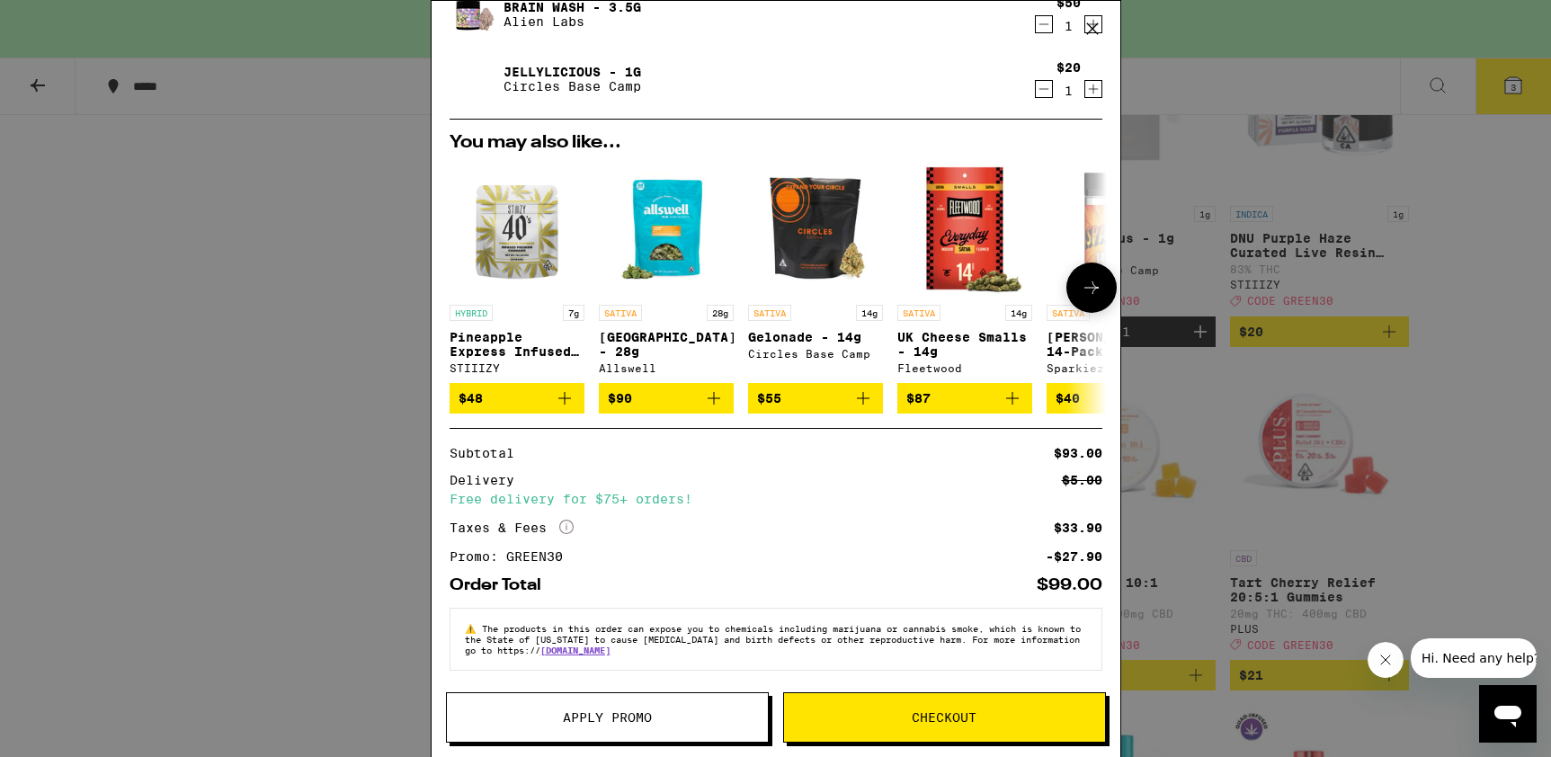
scroll to position [225, 0]
click at [932, 717] on span "Checkout" at bounding box center [944, 717] width 65 height 13
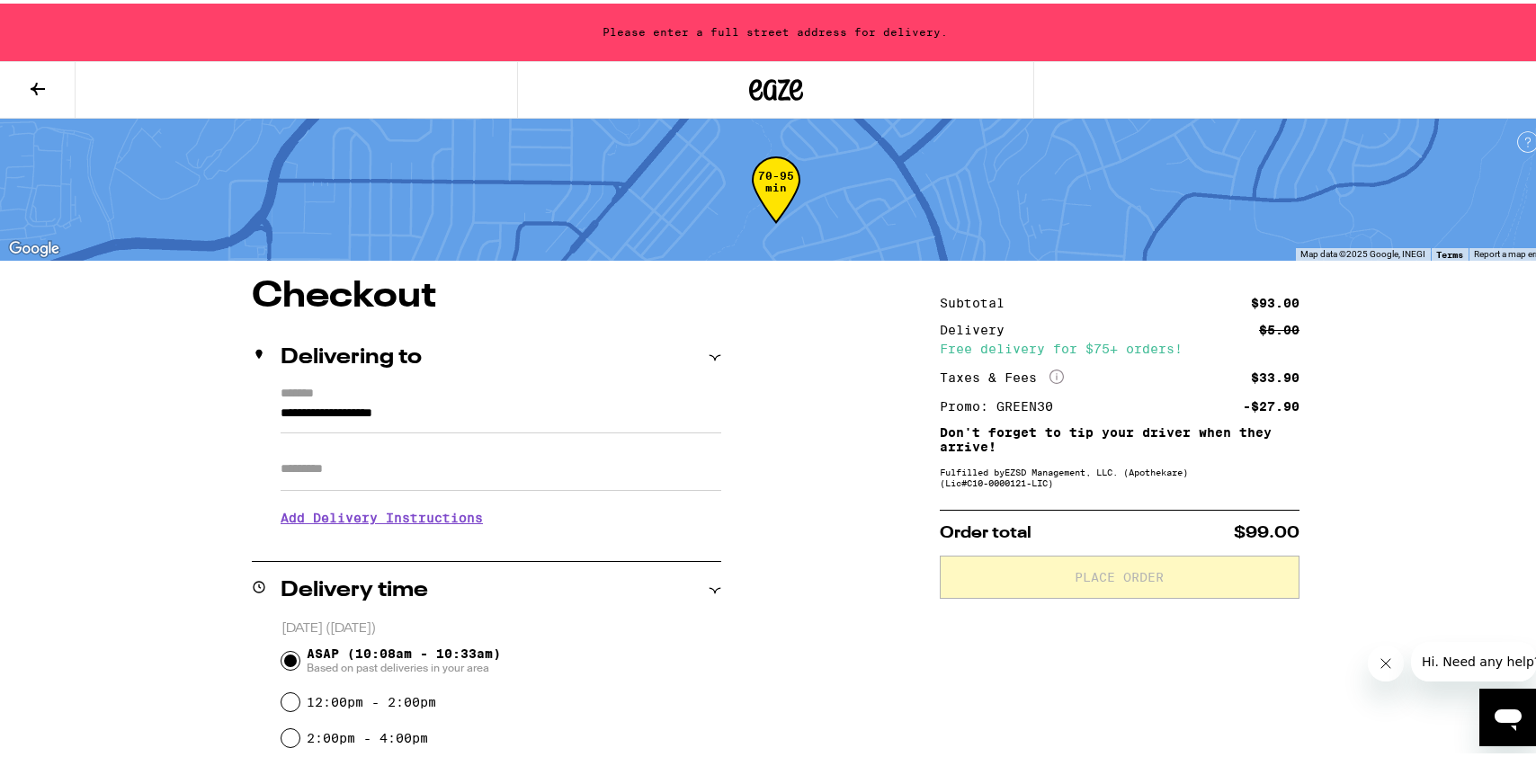
click at [311, 413] on input "**********" at bounding box center [501, 414] width 441 height 31
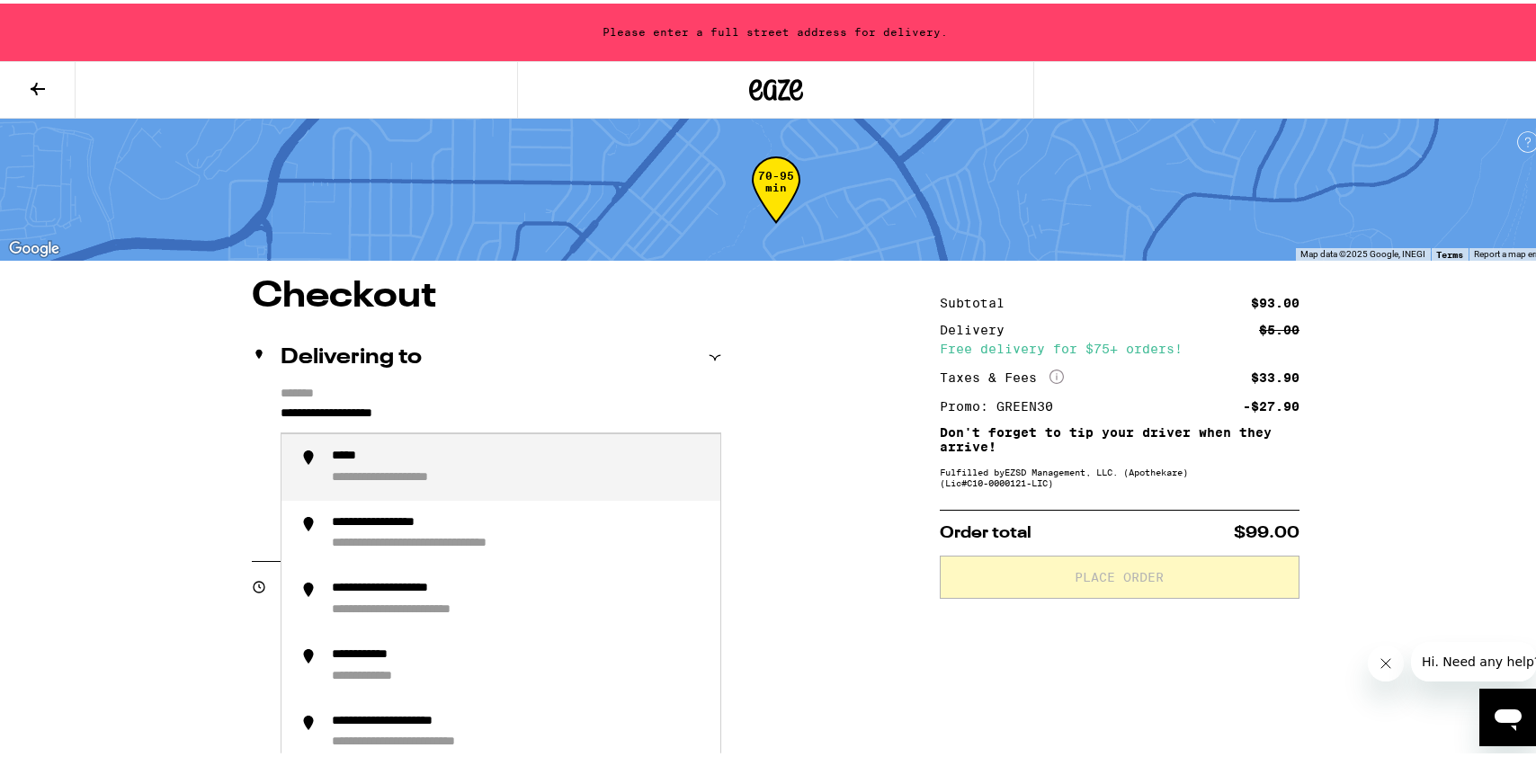
drag, startPoint x: 446, startPoint y: 410, endPoint x: 165, endPoint y: 426, distance: 282.0
click at [281, 426] on input "**********" at bounding box center [501, 414] width 441 height 31
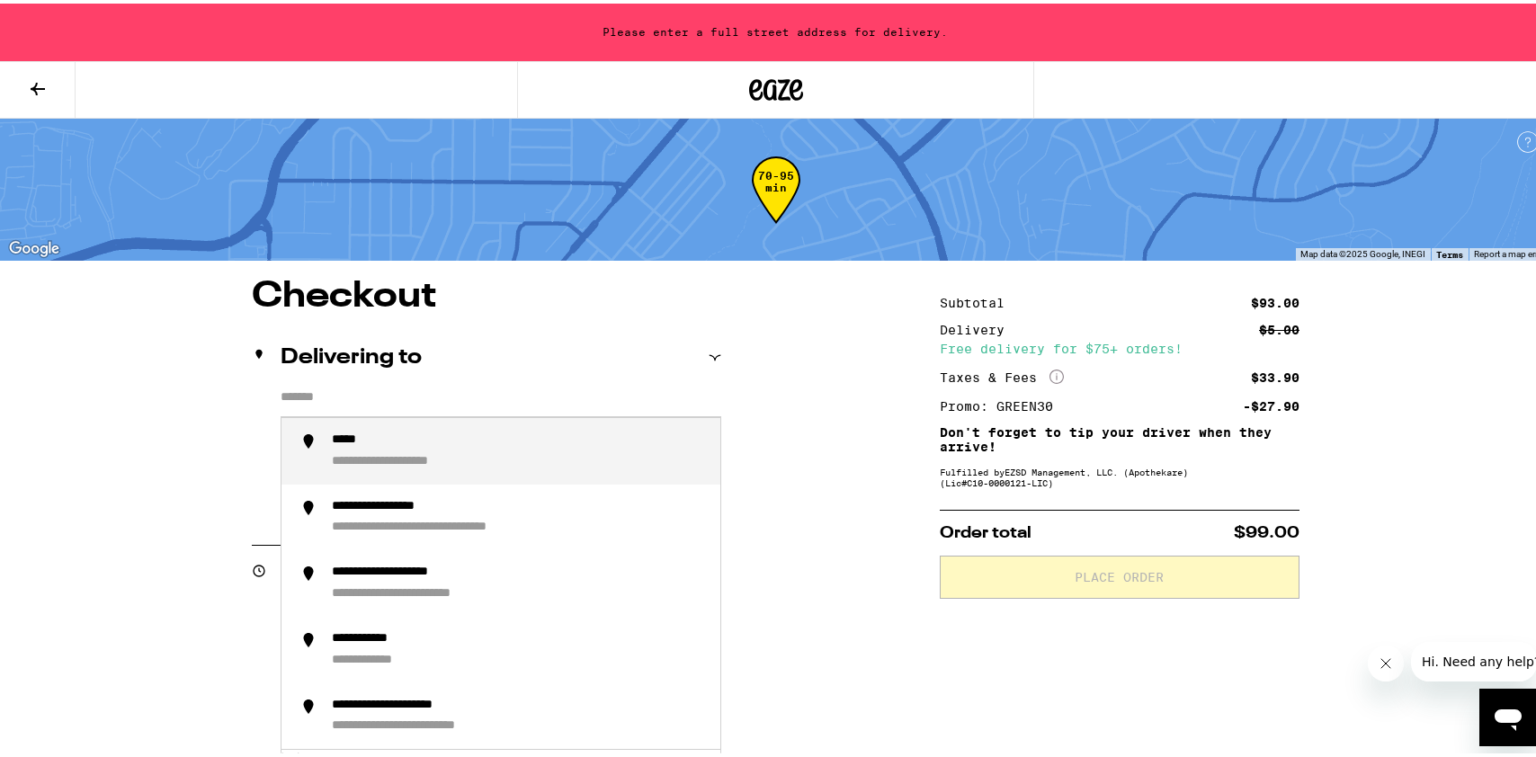
click at [300, 397] on input "*******" at bounding box center [501, 398] width 441 height 31
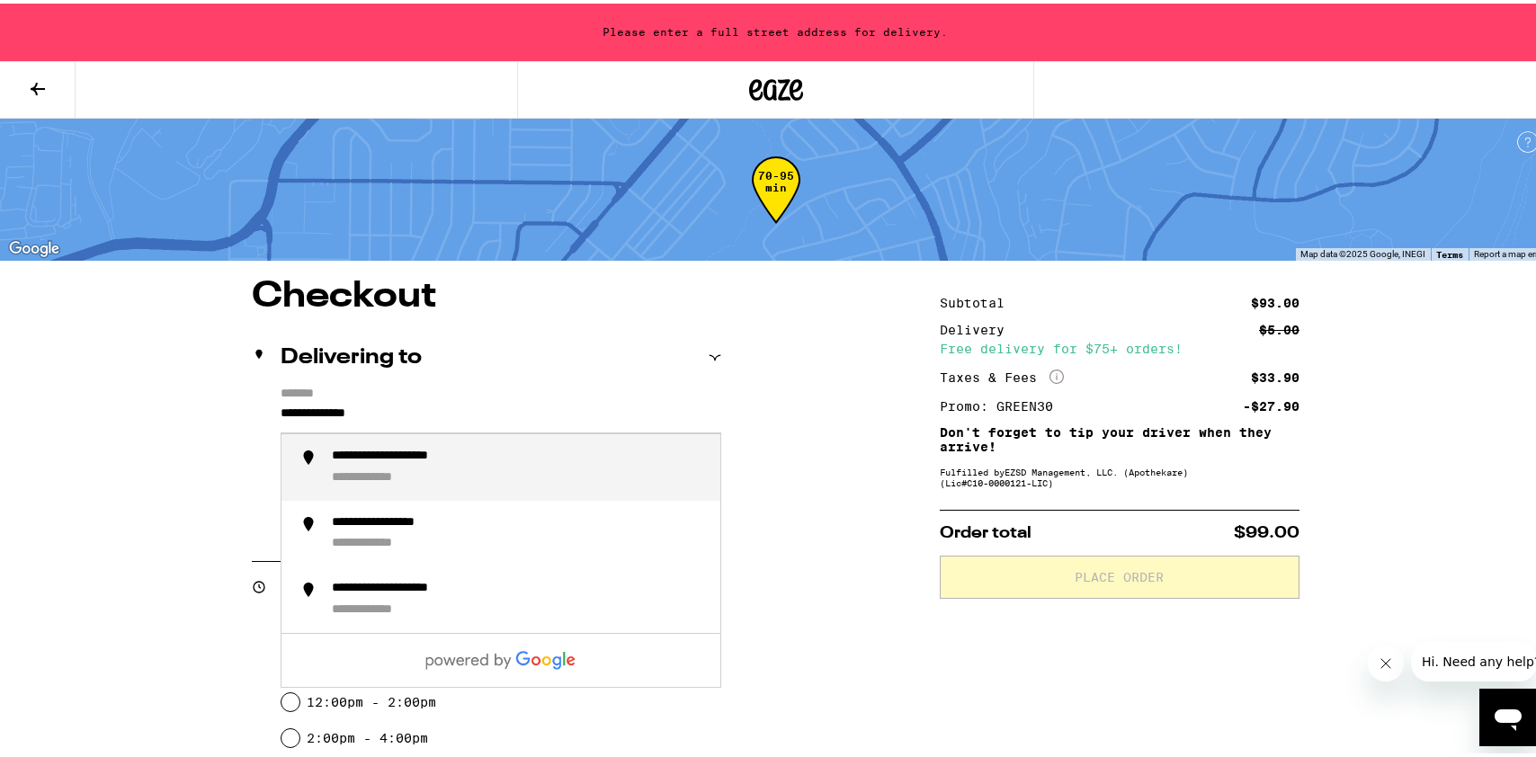
click at [376, 445] on li "**********" at bounding box center [501, 464] width 439 height 67
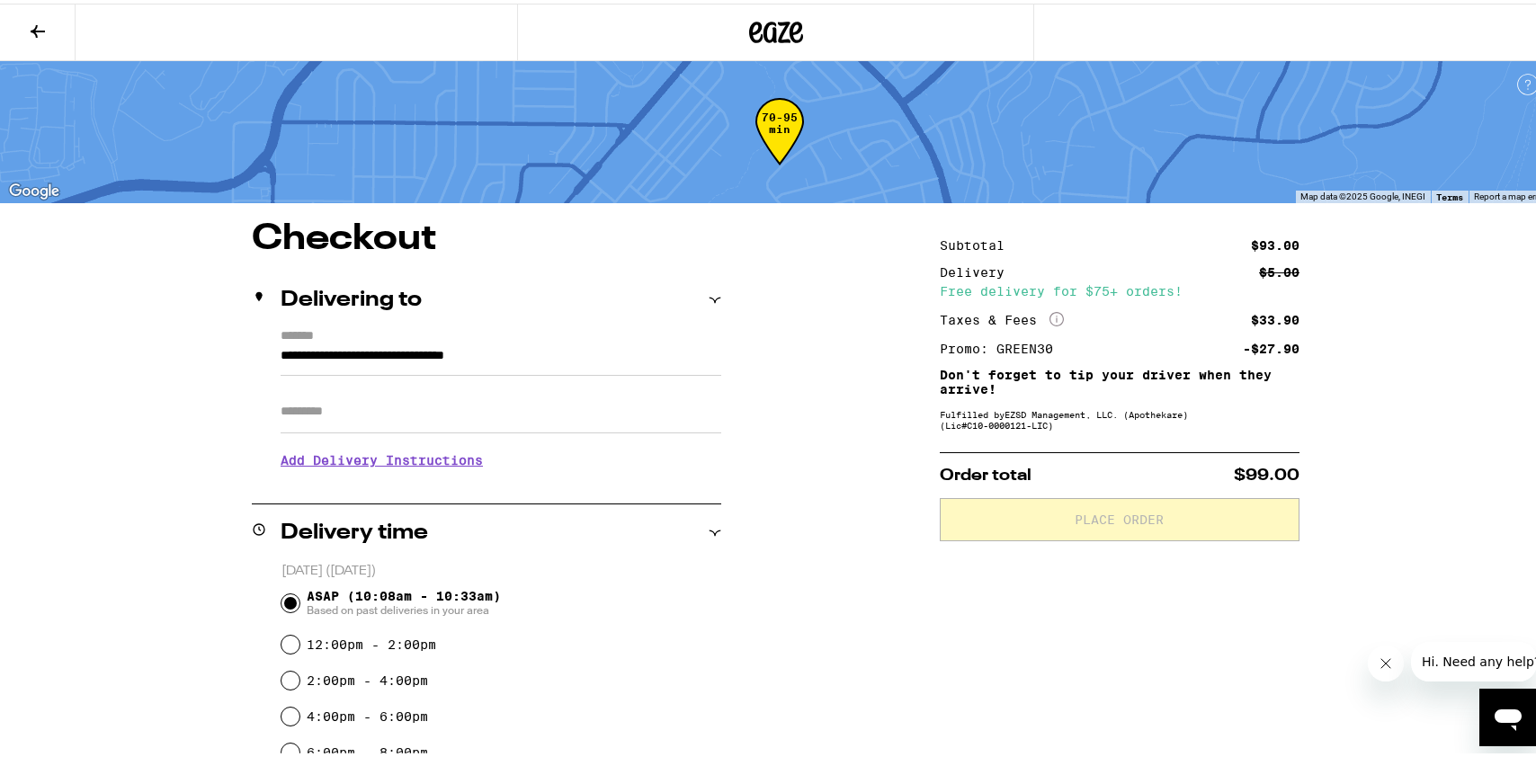
type input "**********"
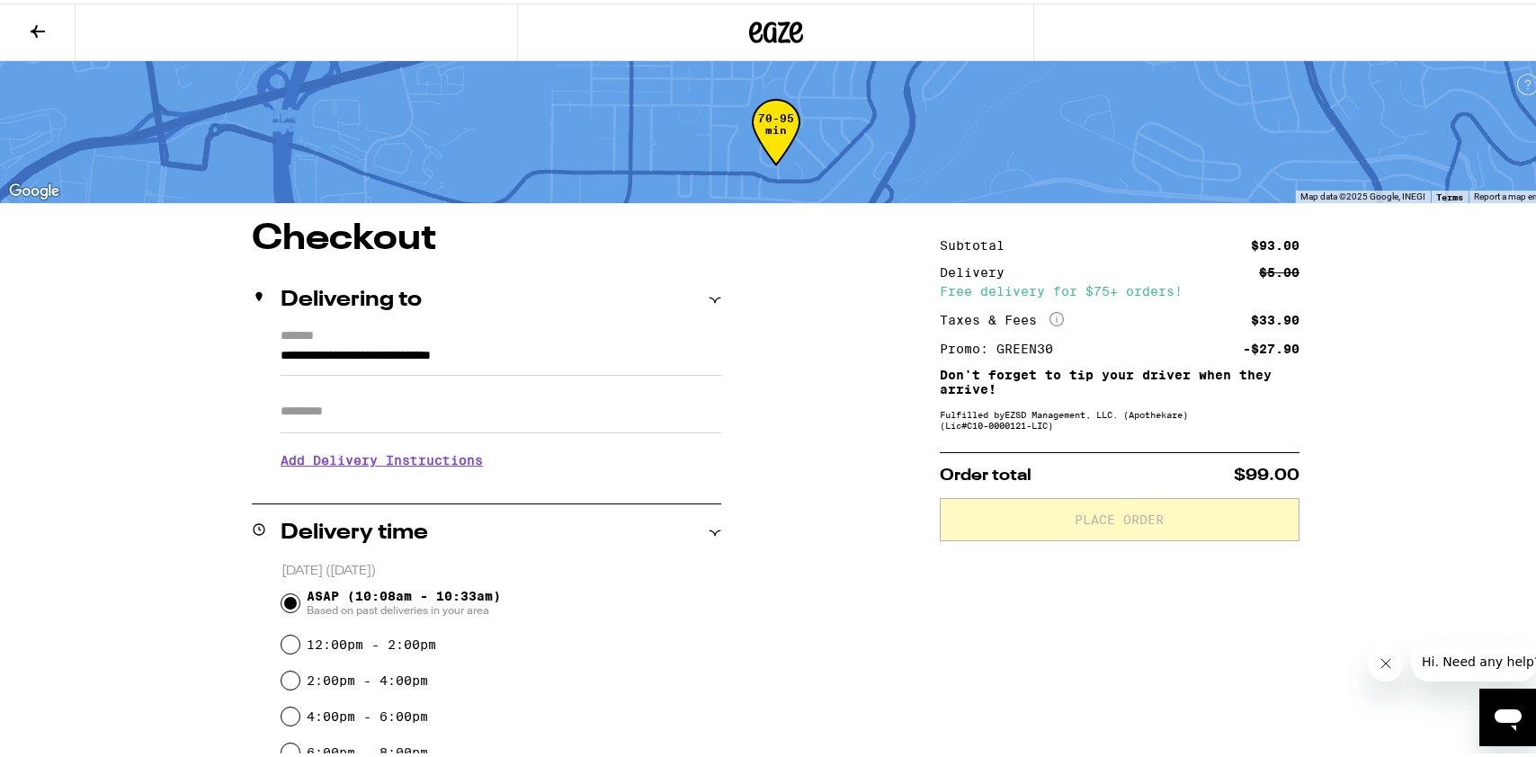
click at [281, 600] on fieldset "[DATE] ([DATE]) ASAP (10:08am - 10:33am) Based on past deliveries in your area …" at bounding box center [501, 663] width 441 height 209
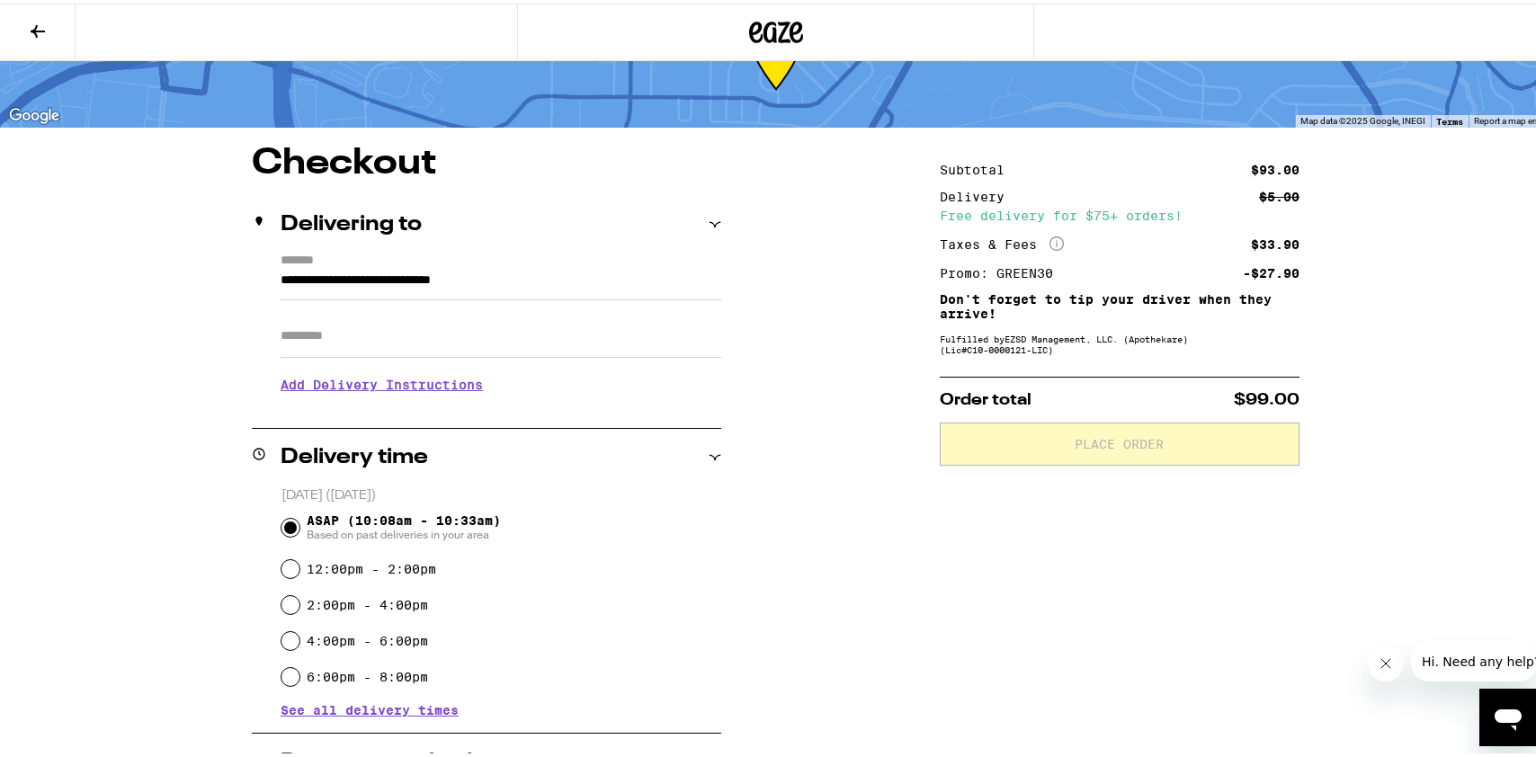
scroll to position [367, 0]
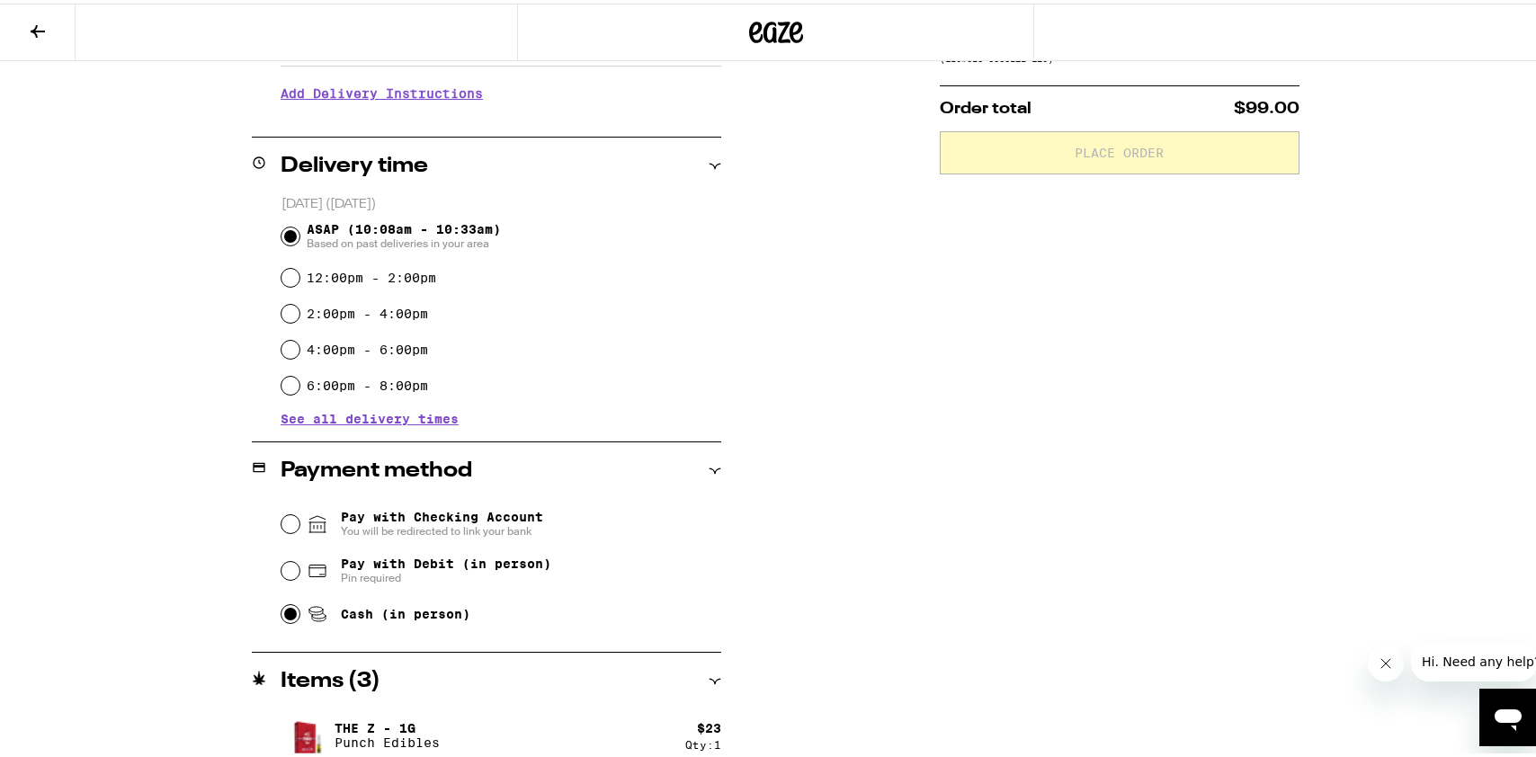
click at [282, 617] on input "Cash (in person)" at bounding box center [291, 611] width 18 height 18
radio input "true"
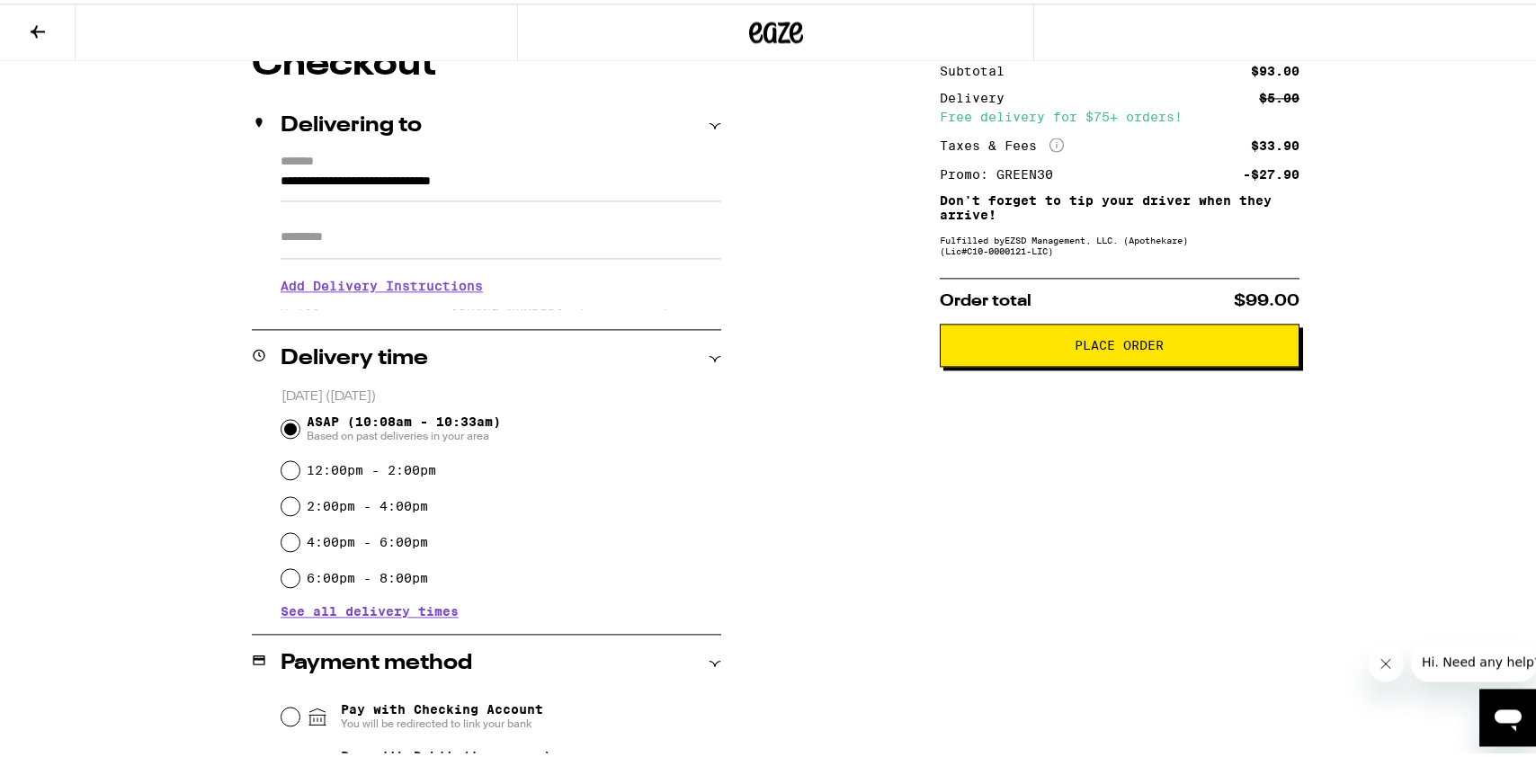
scroll to position [0, 0]
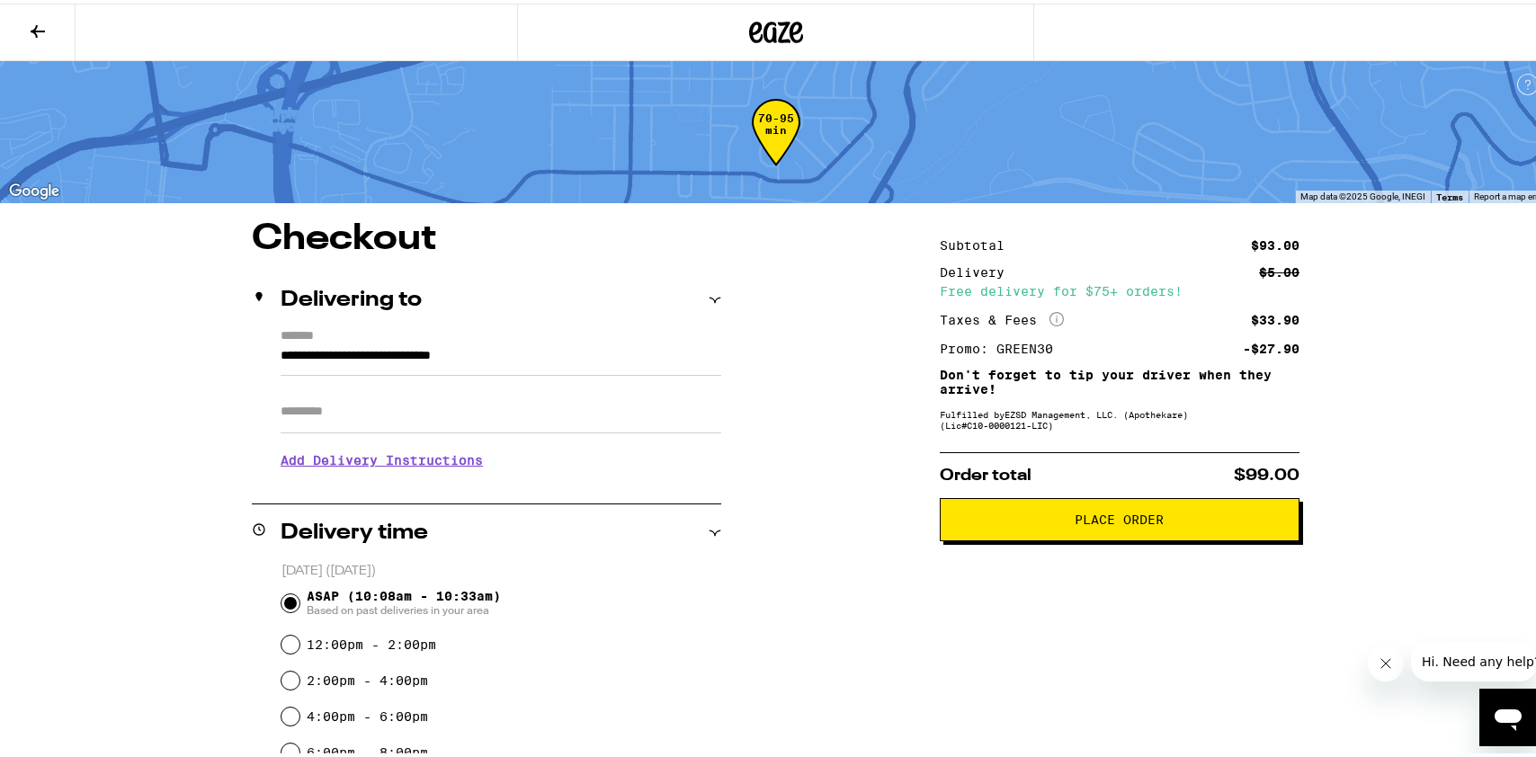
click at [1108, 532] on button "Place Order" at bounding box center [1120, 516] width 360 height 43
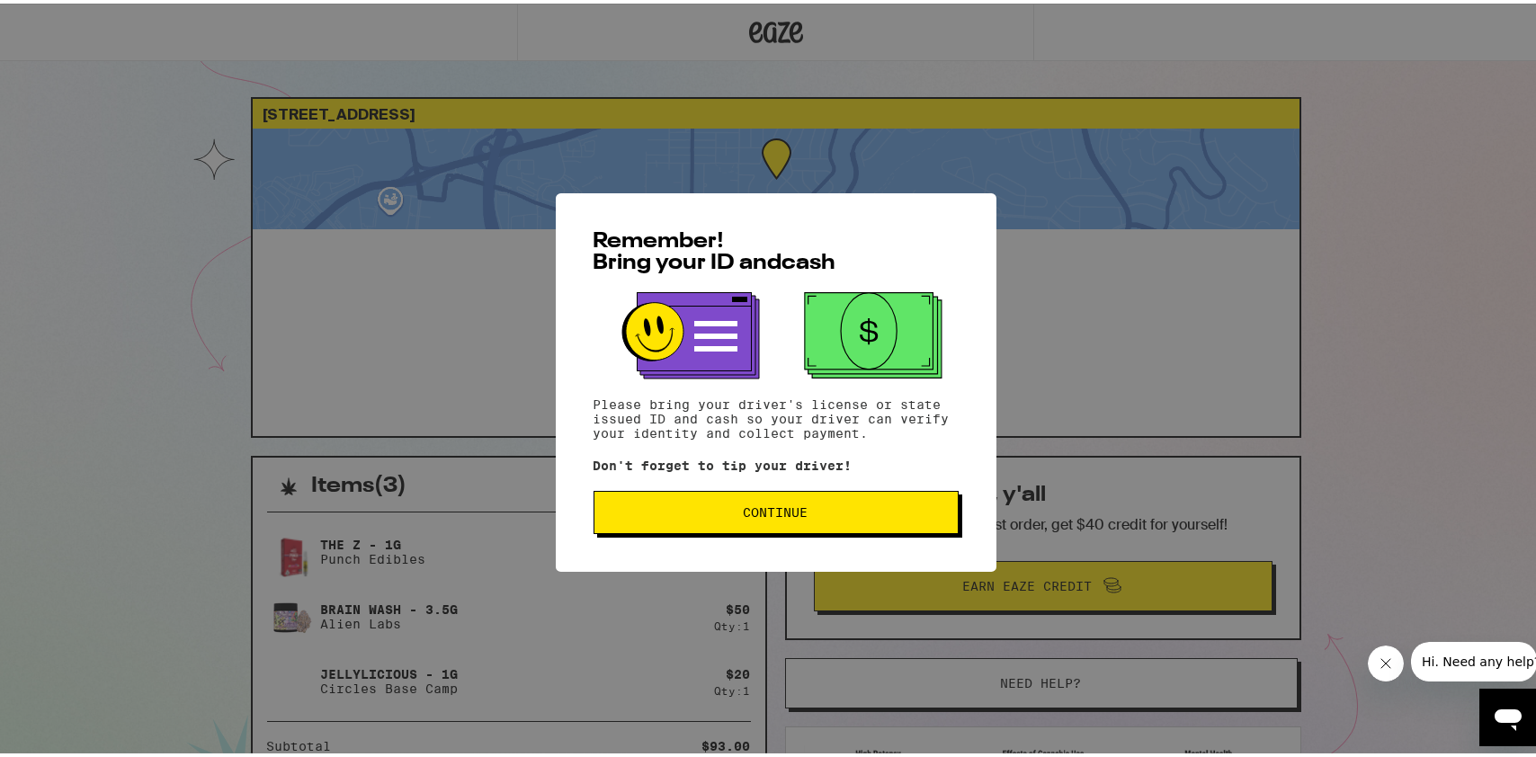
click at [796, 510] on span "Continue" at bounding box center [776, 509] width 65 height 13
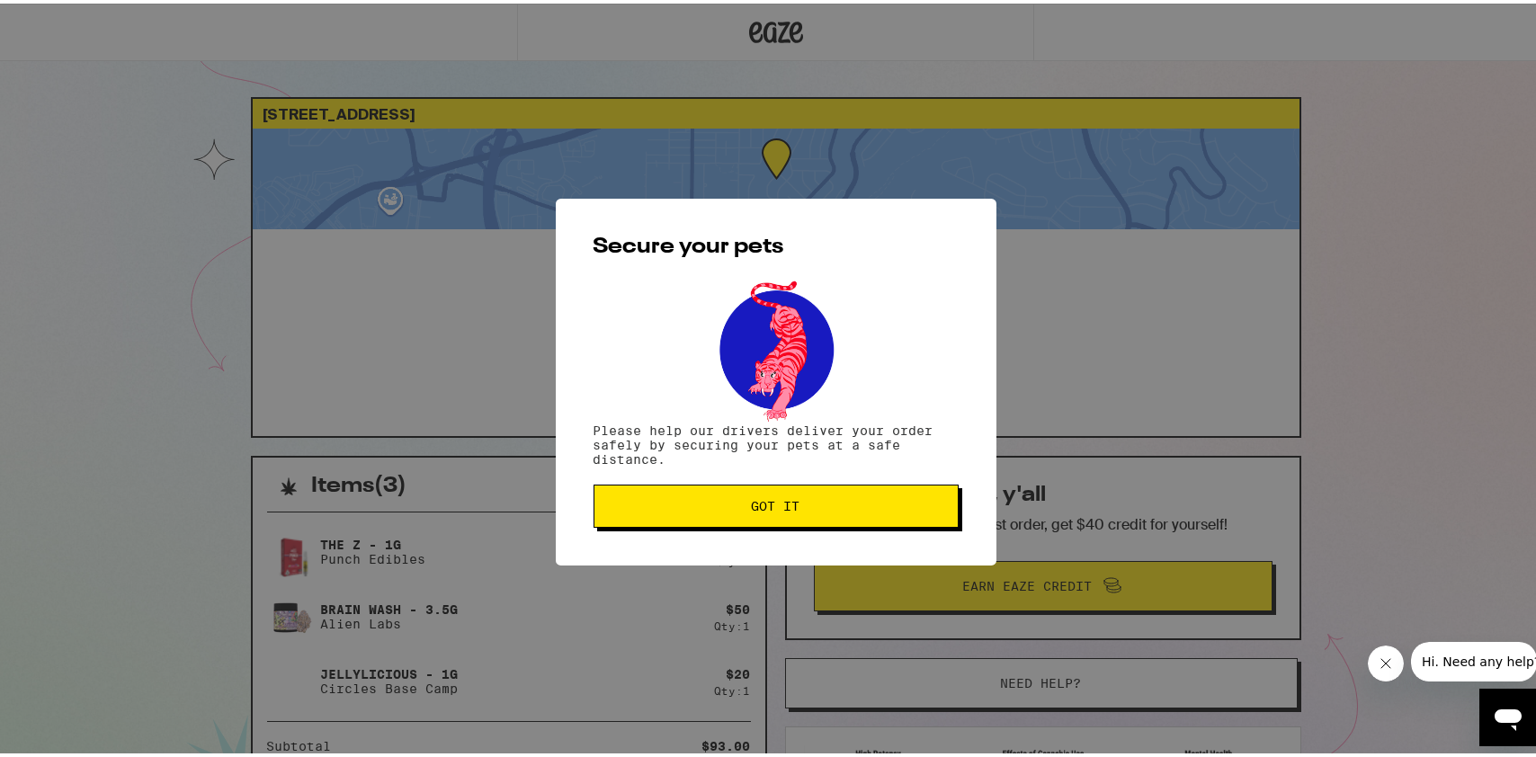
click at [725, 492] on button "Got it" at bounding box center [776, 502] width 365 height 43
